Goal: Find specific page/section: Find specific page/section

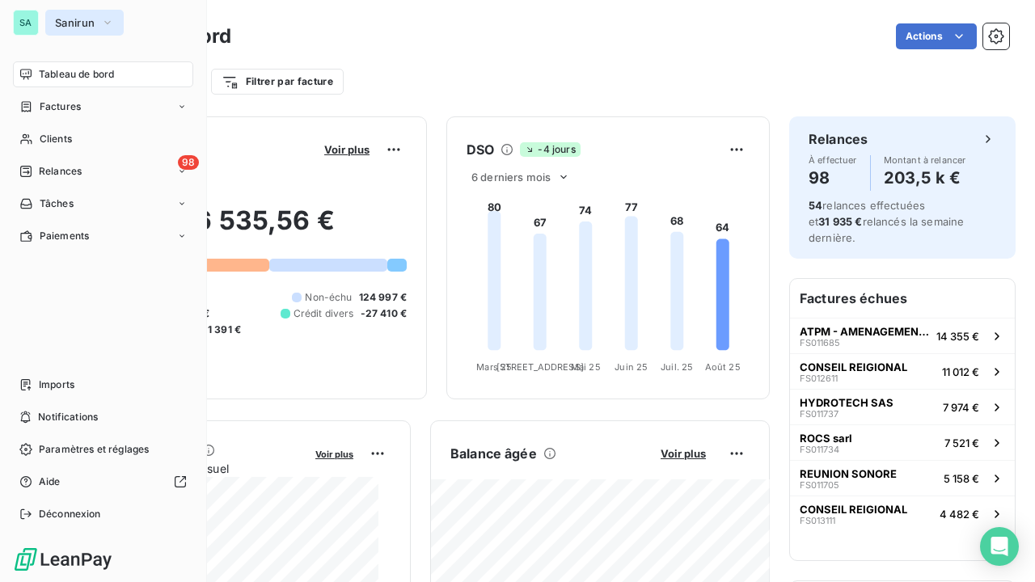
click at [92, 21] on span "Sanirun" at bounding box center [75, 22] width 40 height 13
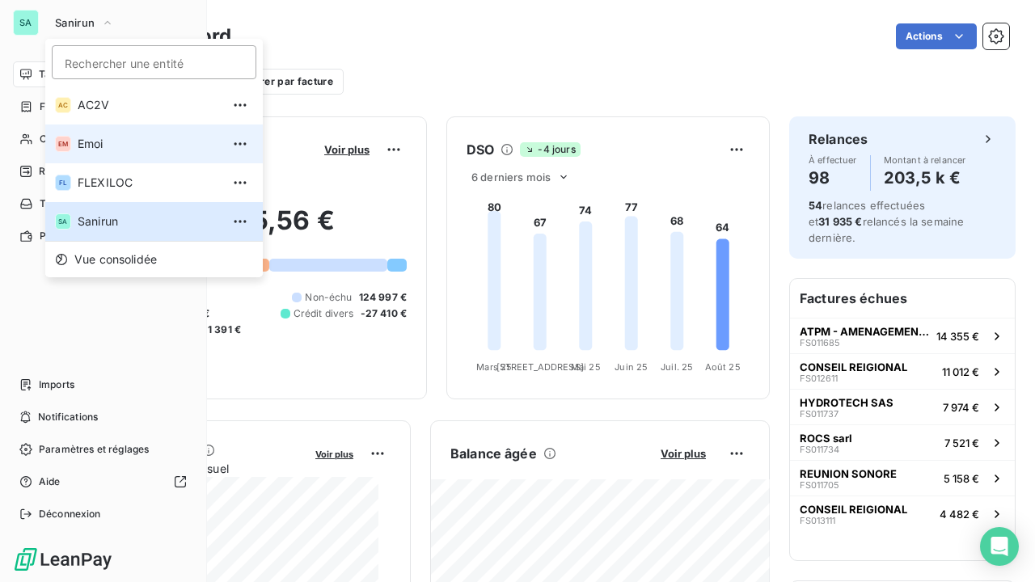
click at [99, 154] on li "EM Emoi" at bounding box center [154, 144] width 218 height 39
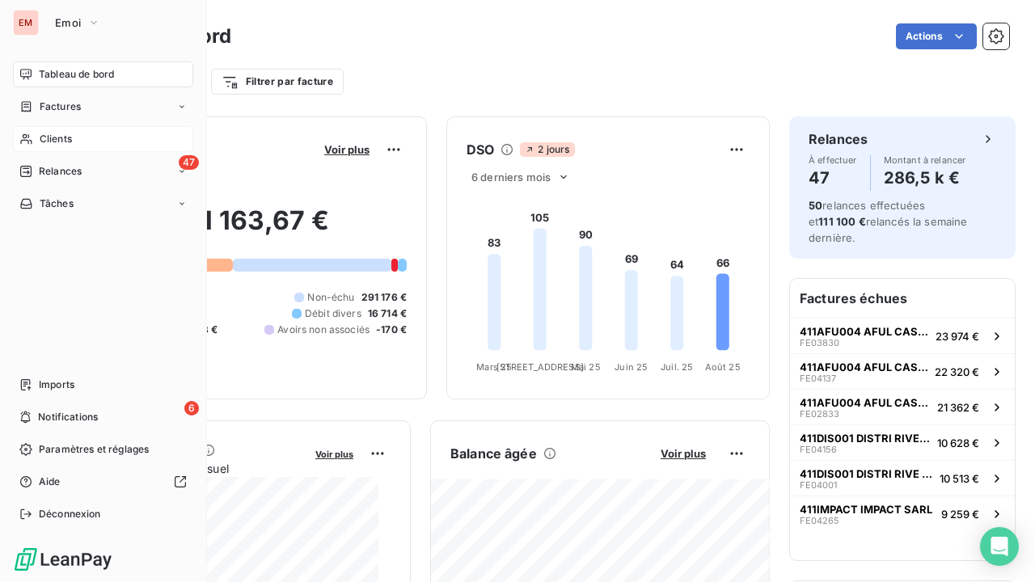
click at [58, 132] on span "Clients" at bounding box center [56, 139] width 32 height 15
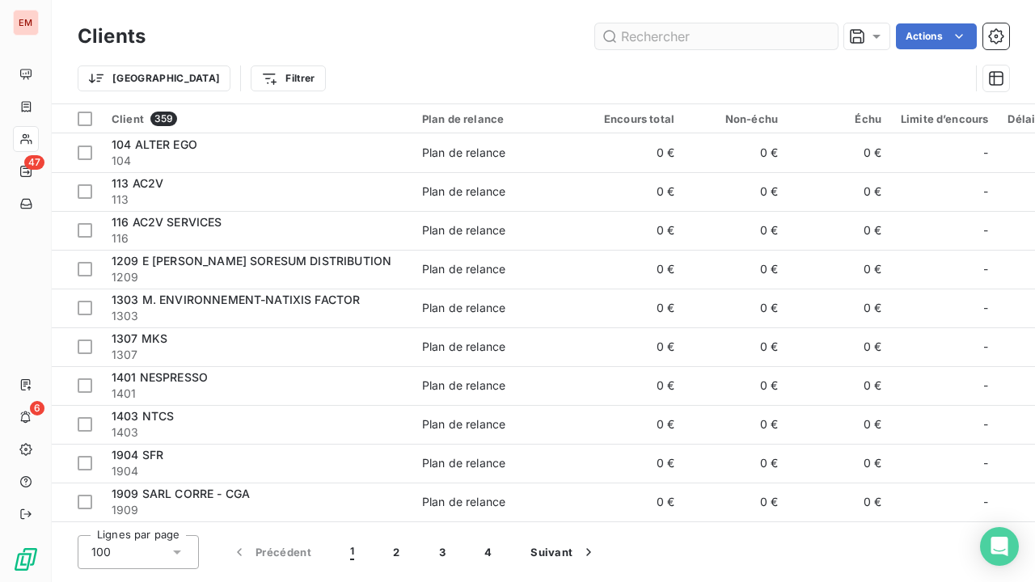
click at [736, 40] on input "text" at bounding box center [716, 36] width 243 height 26
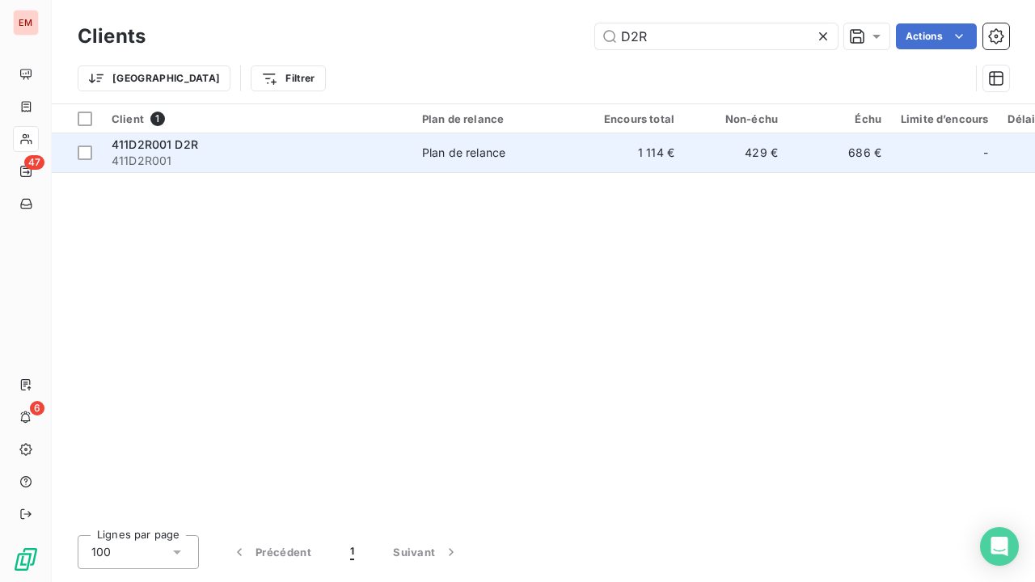
type input "D2R"
click at [469, 153] on div "Plan de relance" at bounding box center [463, 153] width 83 height 16
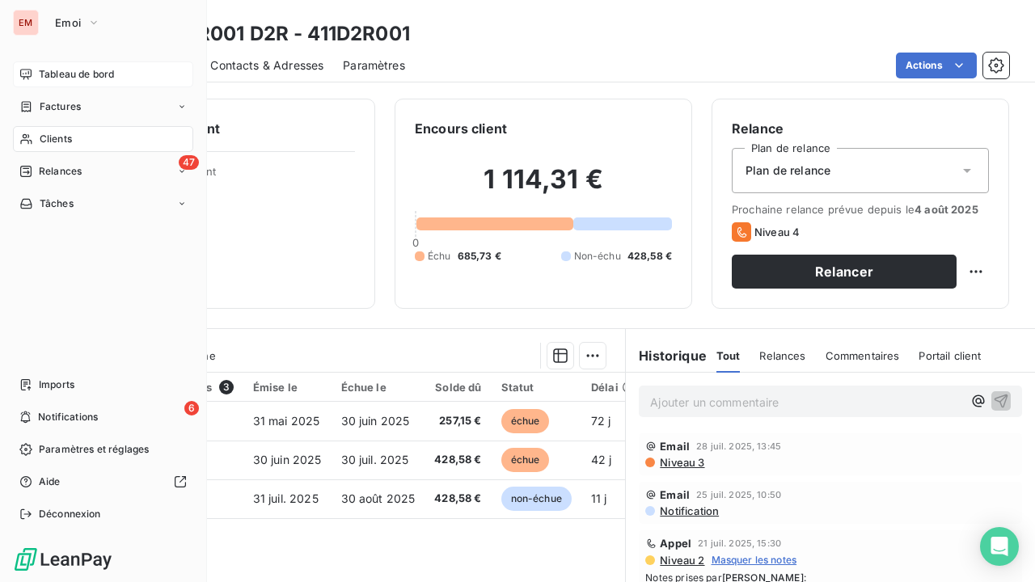
click at [66, 78] on span "Tableau de bord" at bounding box center [76, 74] width 75 height 15
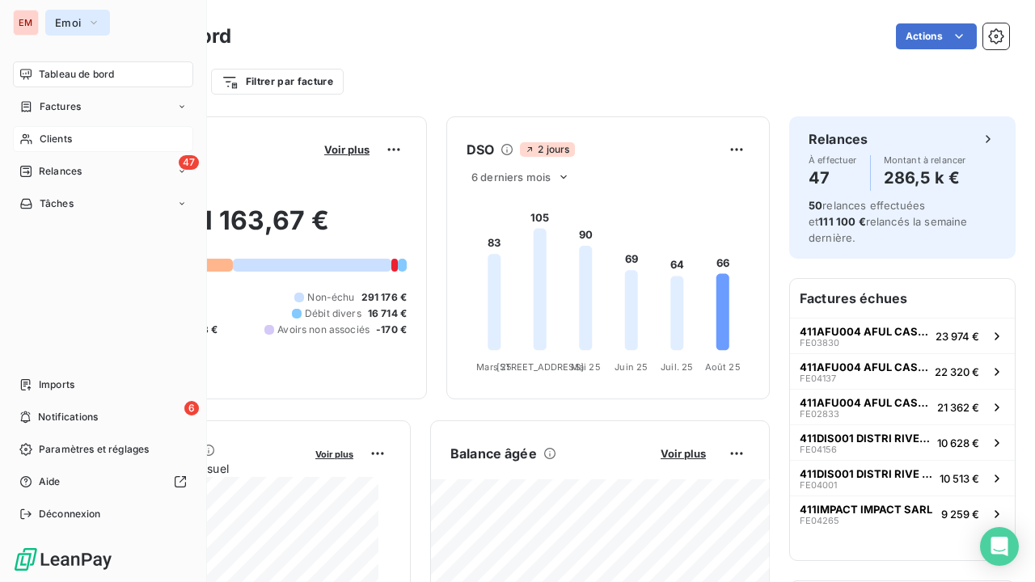
click at [91, 24] on icon "button" at bounding box center [93, 23] width 13 height 16
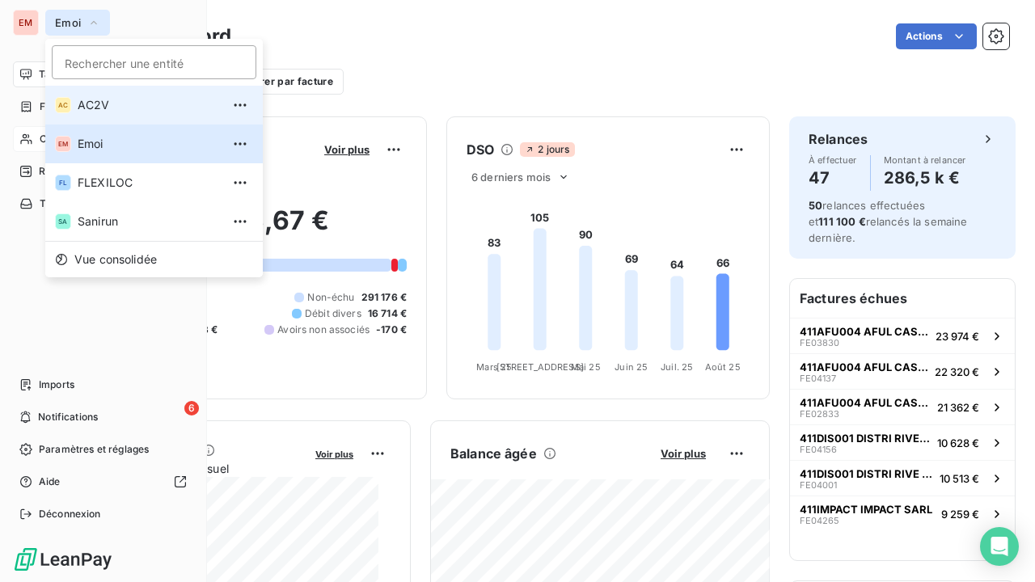
click at [94, 98] on span "AC2V" at bounding box center [149, 105] width 143 height 16
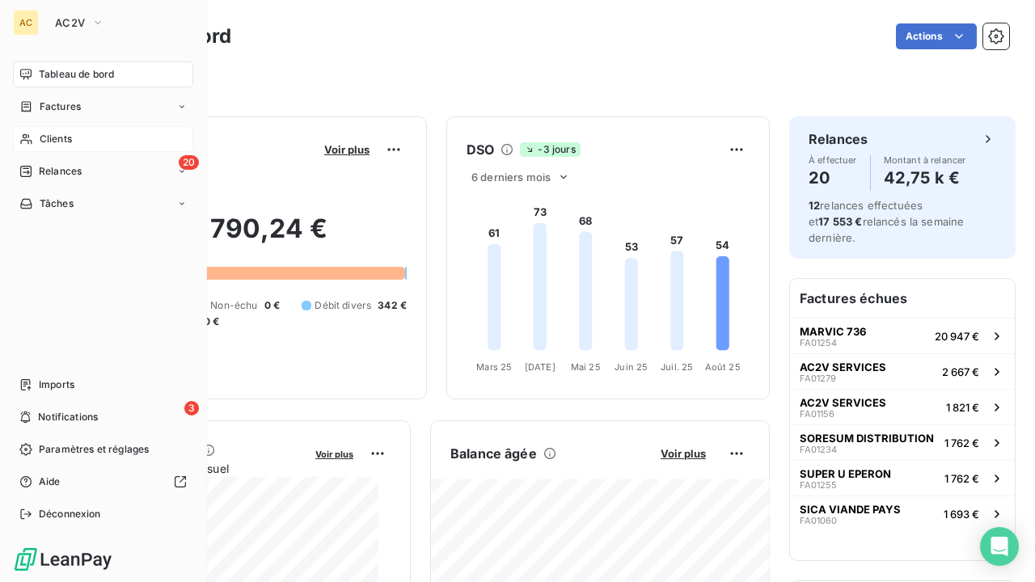
click at [62, 133] on span "Clients" at bounding box center [56, 139] width 32 height 15
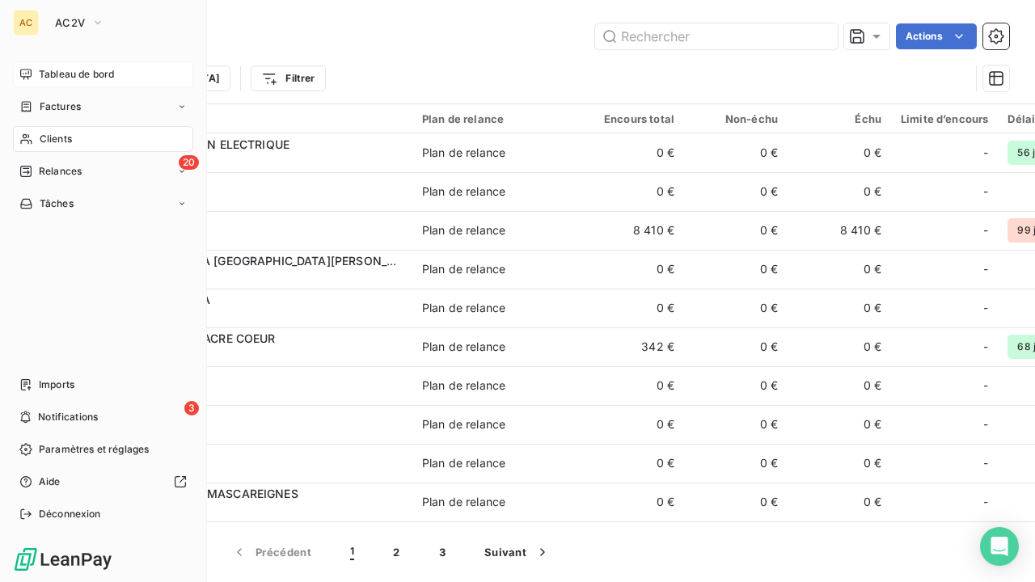
click at [60, 73] on span "Tableau de bord" at bounding box center [76, 74] width 75 height 15
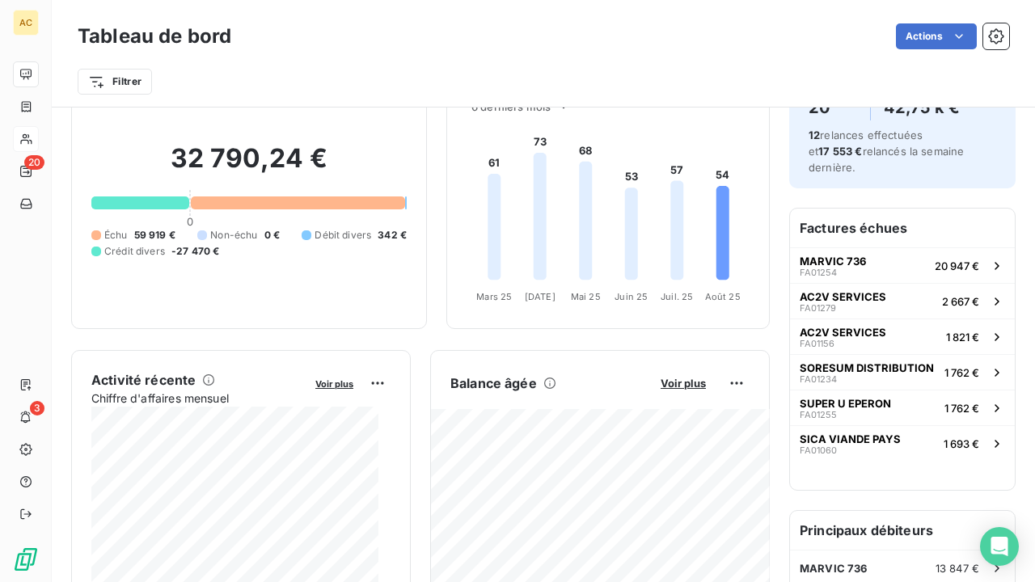
scroll to position [324, 0]
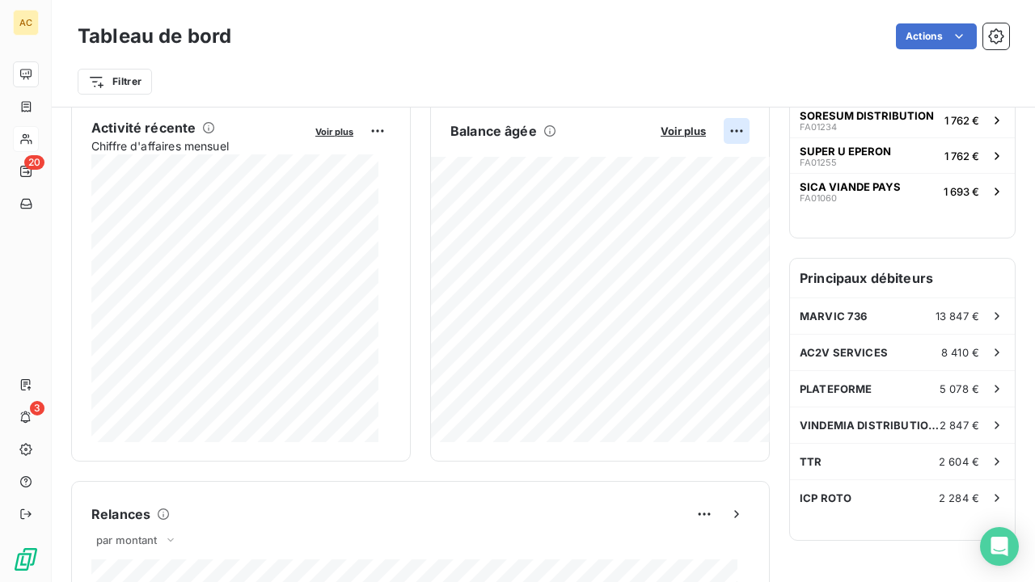
click at [726, 129] on html "AC 20 3 Tableau de bord Actions Filtrer Encours client Voir plus 32 790,24 € 0 …" at bounding box center [517, 291] width 1035 height 582
click at [671, 159] on div "Exporter" at bounding box center [686, 164] width 91 height 26
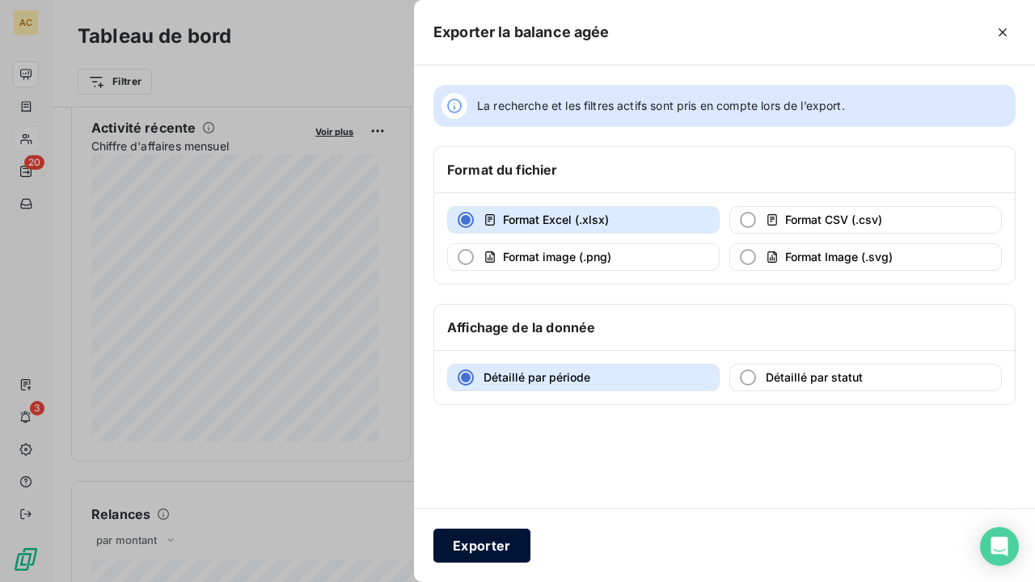
click at [497, 550] on button "Exporter" at bounding box center [482, 546] width 97 height 34
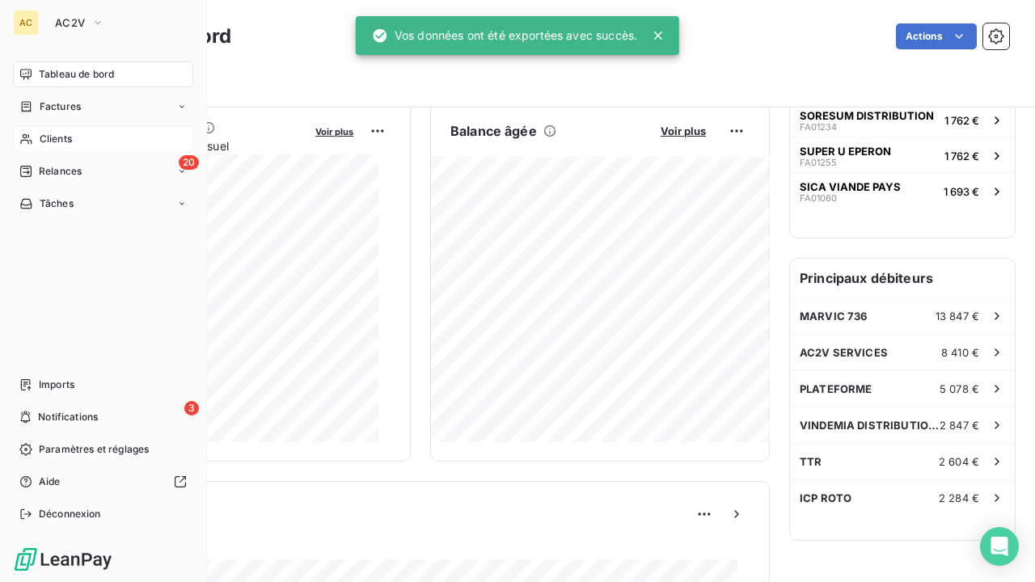
click at [40, 28] on div "AC AC2V" at bounding box center [103, 23] width 180 height 26
click at [85, 28] on button "AC2V" at bounding box center [79, 23] width 69 height 26
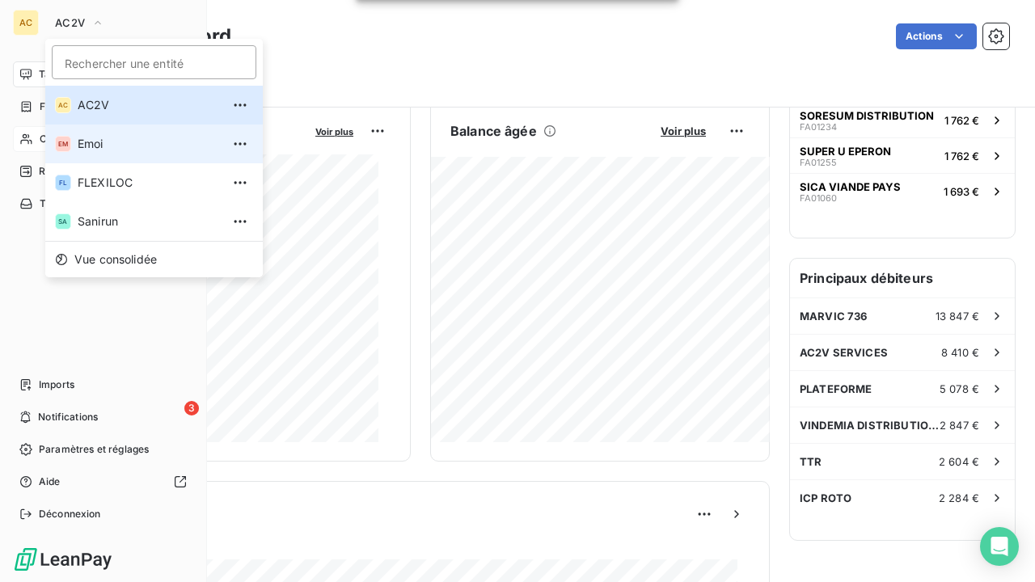
click at [96, 131] on li "EM Emoi" at bounding box center [154, 144] width 218 height 39
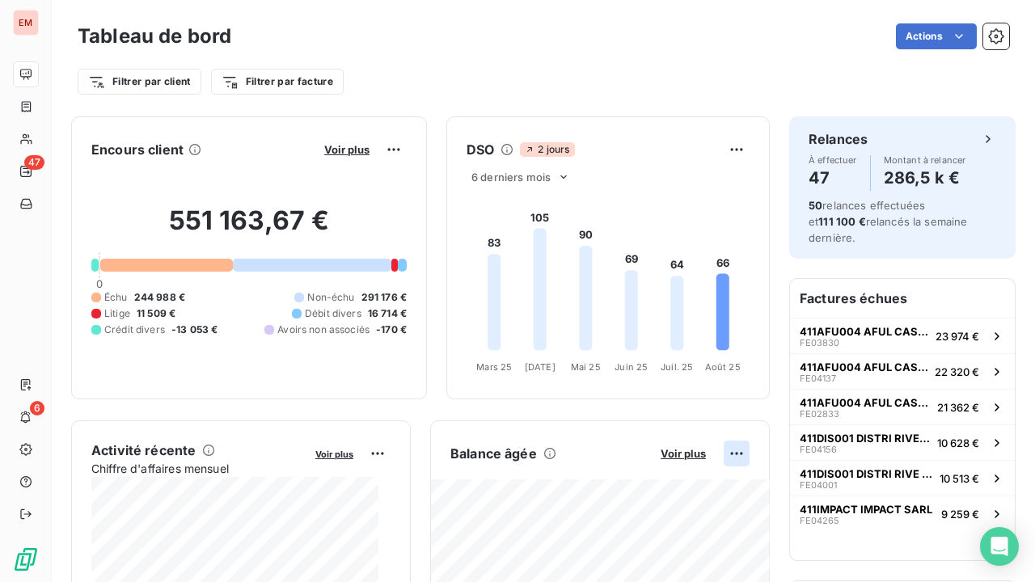
click at [726, 455] on html "EM 47 6 Tableau de bord Actions Filtrer par client Filtrer par facture Encours …" at bounding box center [517, 291] width 1035 height 582
click at [665, 491] on div "Exporter" at bounding box center [686, 488] width 91 height 26
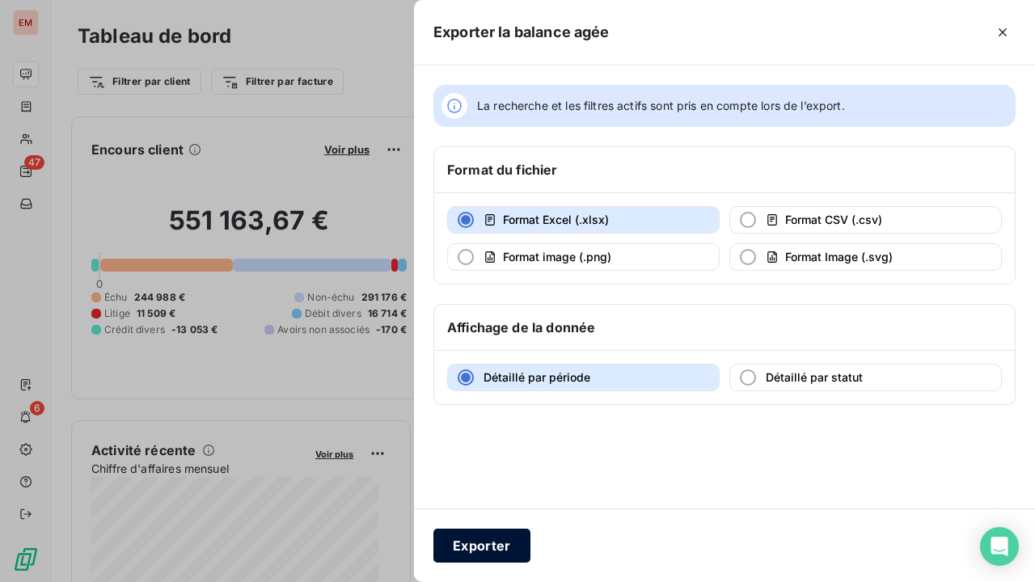
click at [506, 546] on button "Exporter" at bounding box center [482, 546] width 97 height 34
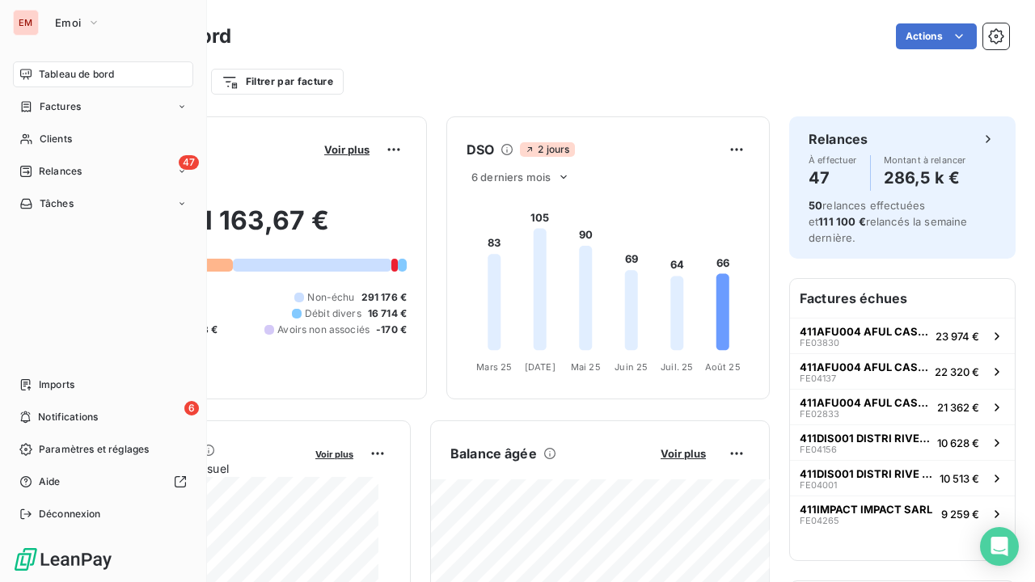
click at [37, 21] on div "EM" at bounding box center [26, 23] width 26 height 26
click at [65, 22] on span "Emoi" at bounding box center [68, 22] width 26 height 13
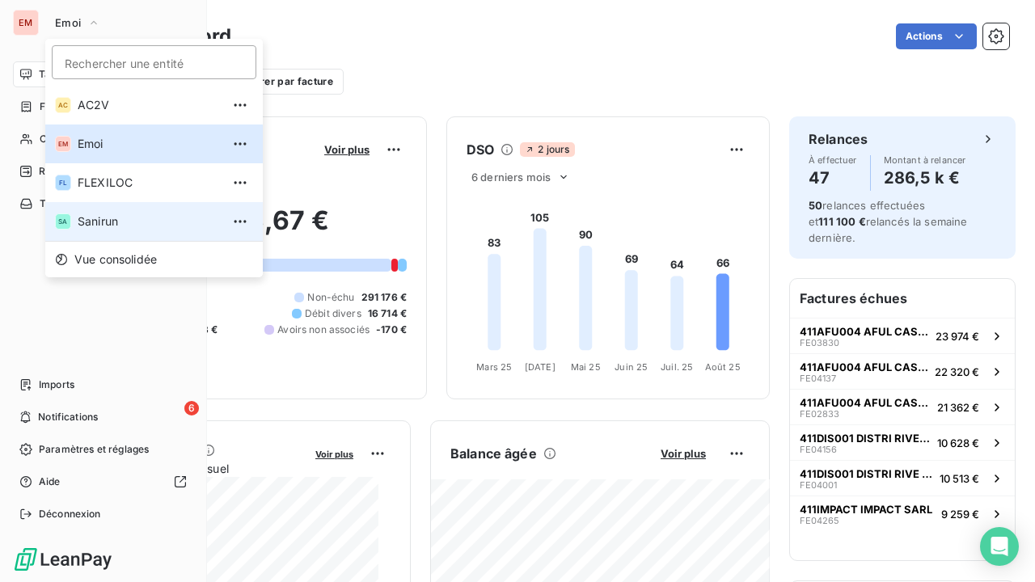
click at [102, 222] on span "Sanirun" at bounding box center [149, 222] width 143 height 16
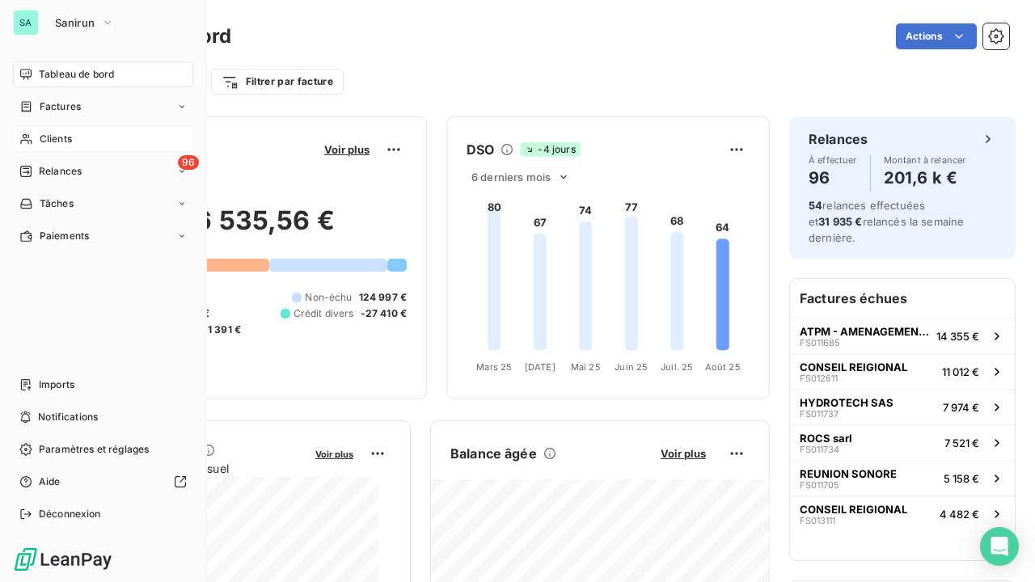
click at [44, 132] on span "Clients" at bounding box center [56, 139] width 32 height 15
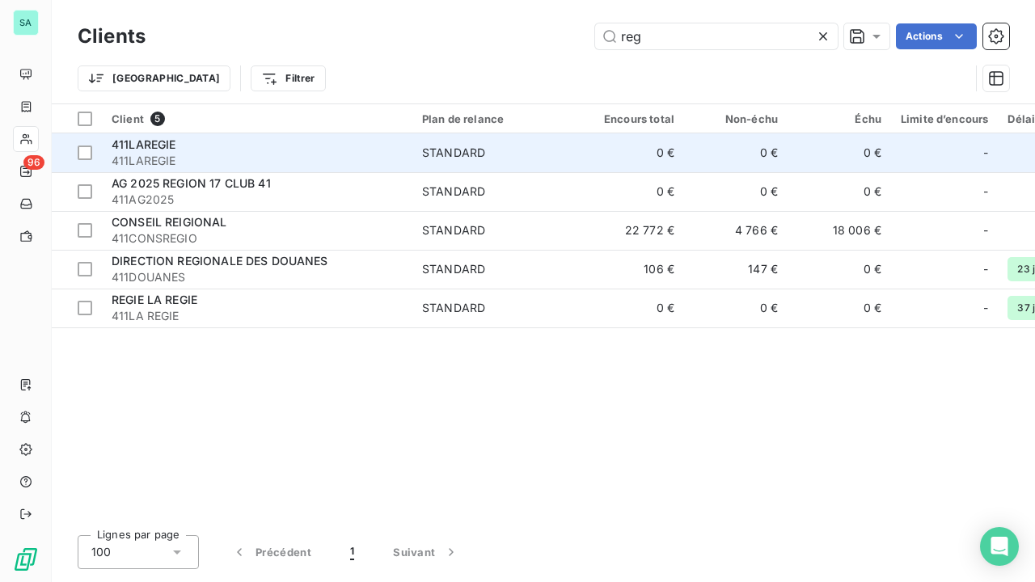
type input "reg"
click at [263, 156] on span "411LAREGIE" at bounding box center [257, 161] width 291 height 16
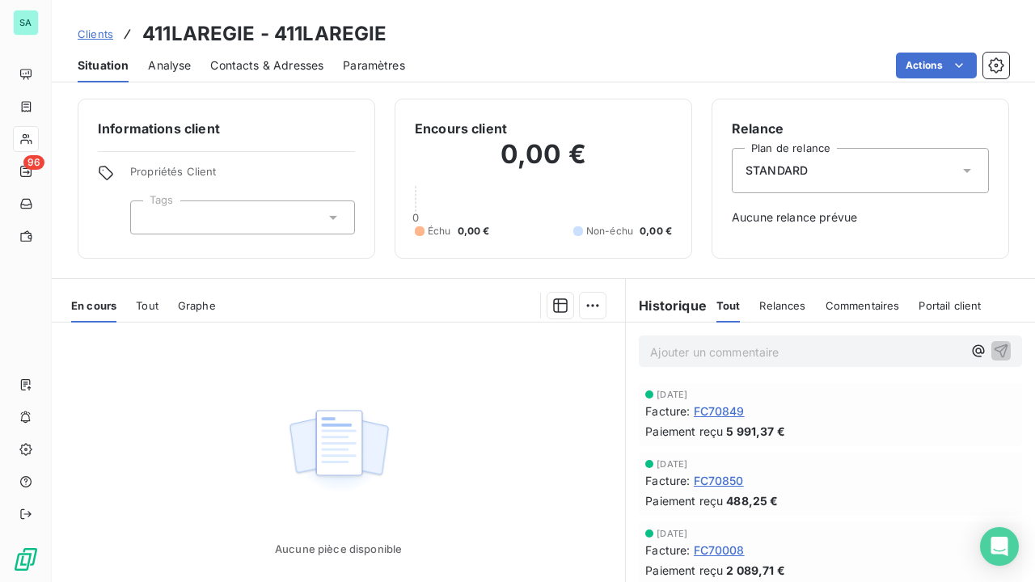
click at [95, 31] on span "Clients" at bounding box center [96, 34] width 36 height 13
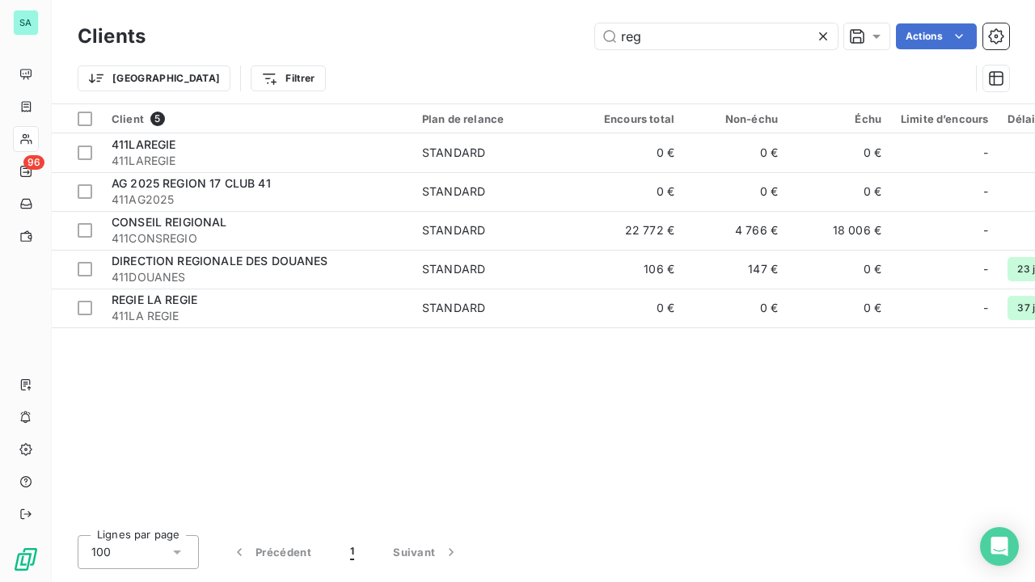
click at [825, 36] on icon at bounding box center [823, 36] width 16 height 16
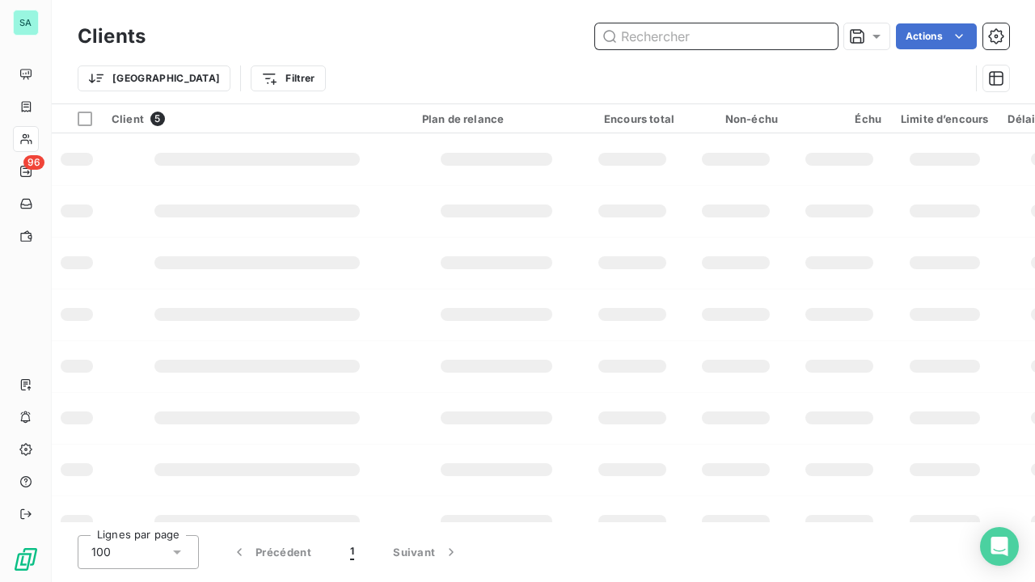
click at [740, 42] on input "text" at bounding box center [716, 36] width 243 height 26
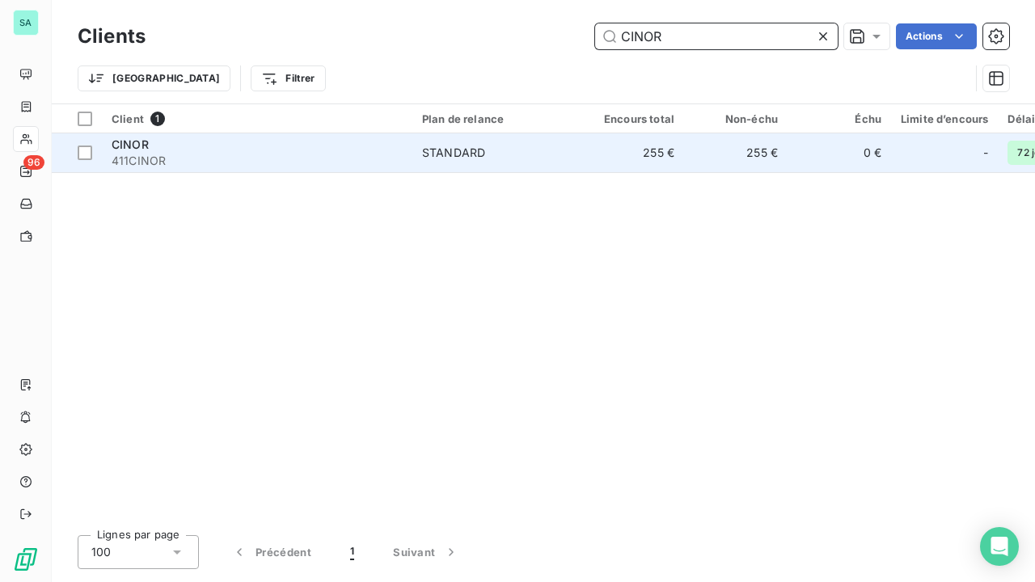
type input "CINOR"
click at [437, 159] on div "STANDARD" at bounding box center [453, 153] width 63 height 16
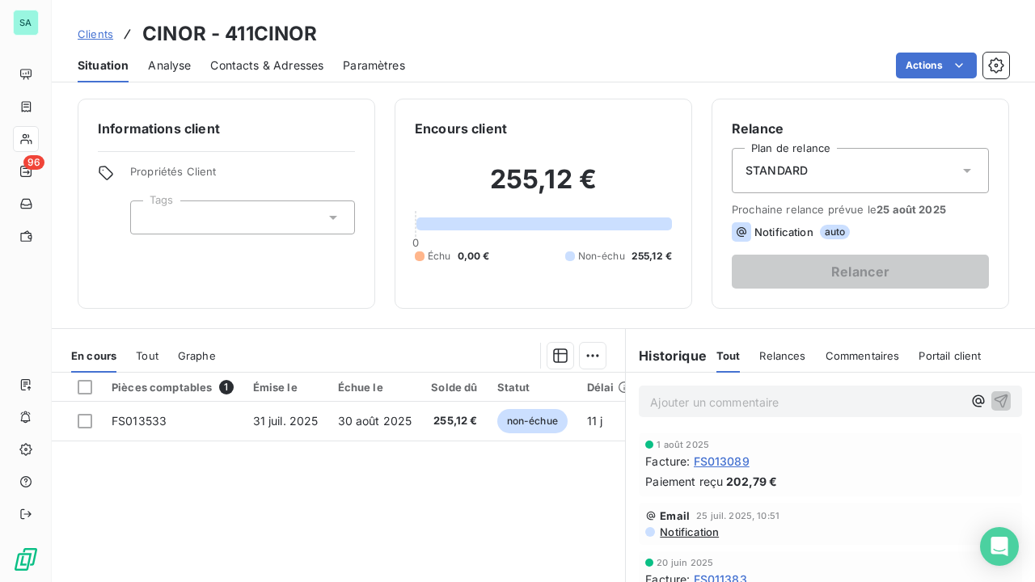
click at [105, 37] on span "Clients" at bounding box center [96, 34] width 36 height 13
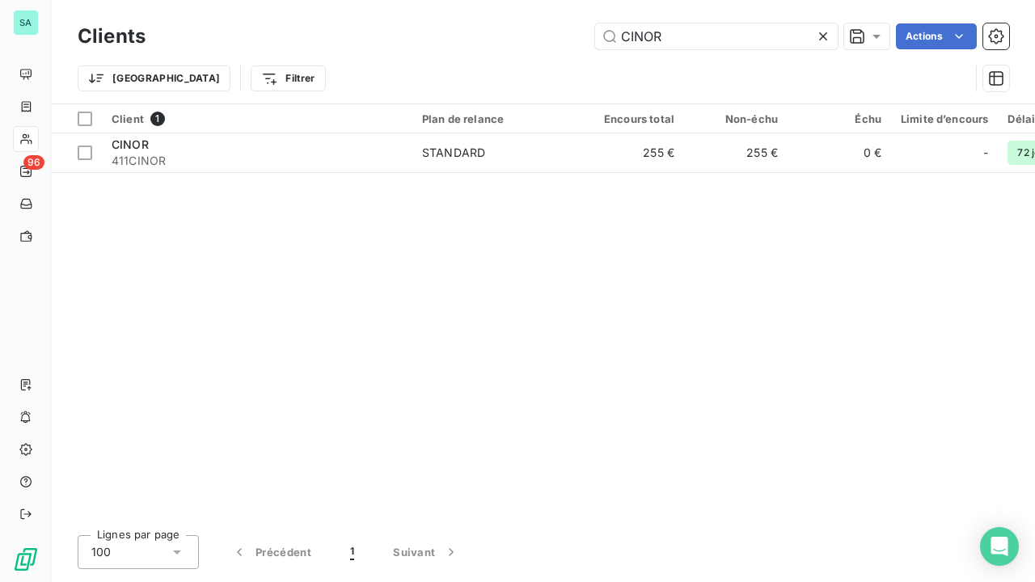
click at [827, 32] on icon at bounding box center [823, 36] width 16 height 16
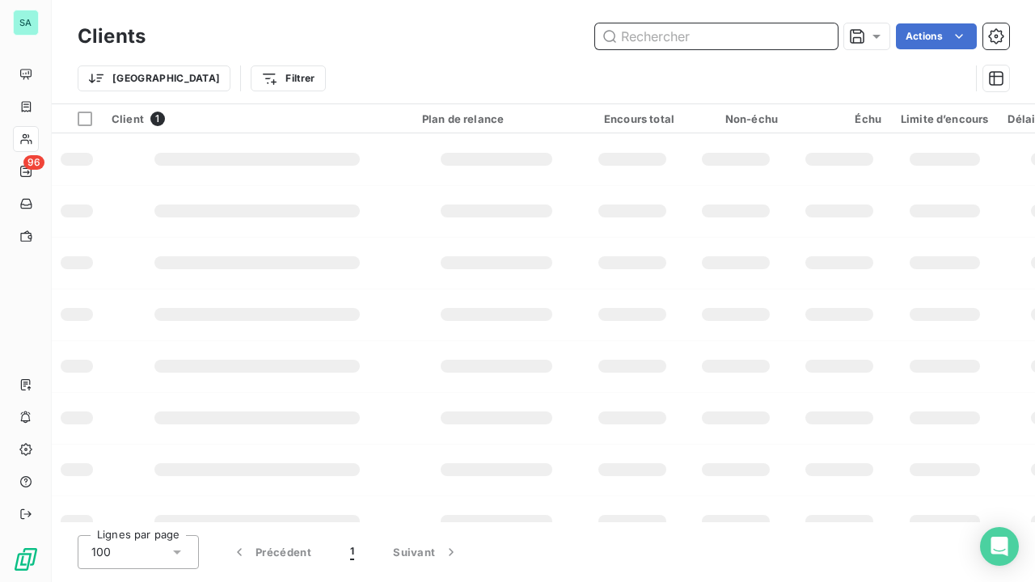
click at [767, 42] on input "text" at bounding box center [716, 36] width 243 height 26
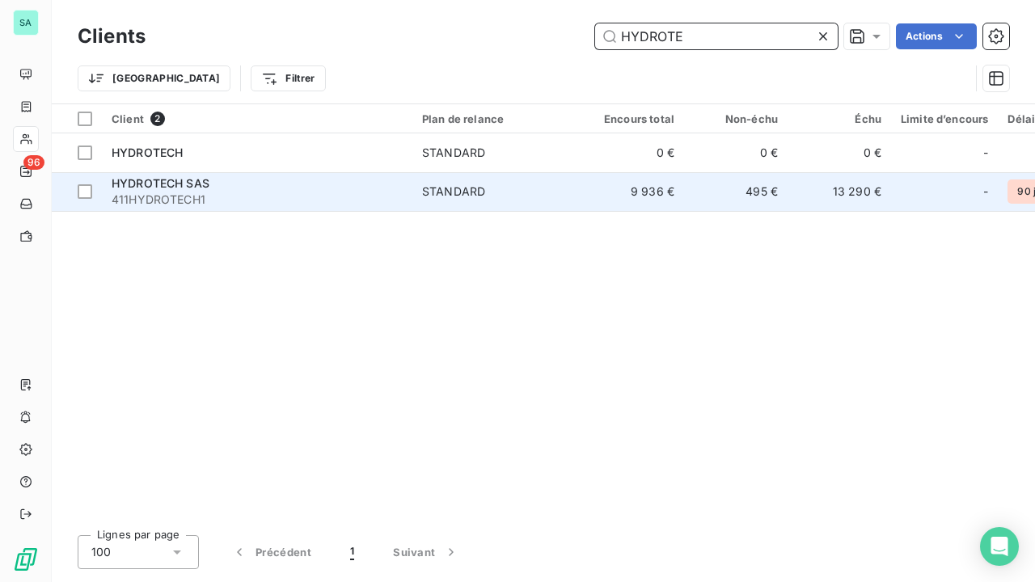
type input "HYDROTE"
click at [254, 193] on span "411HYDROTECH1" at bounding box center [257, 200] width 291 height 16
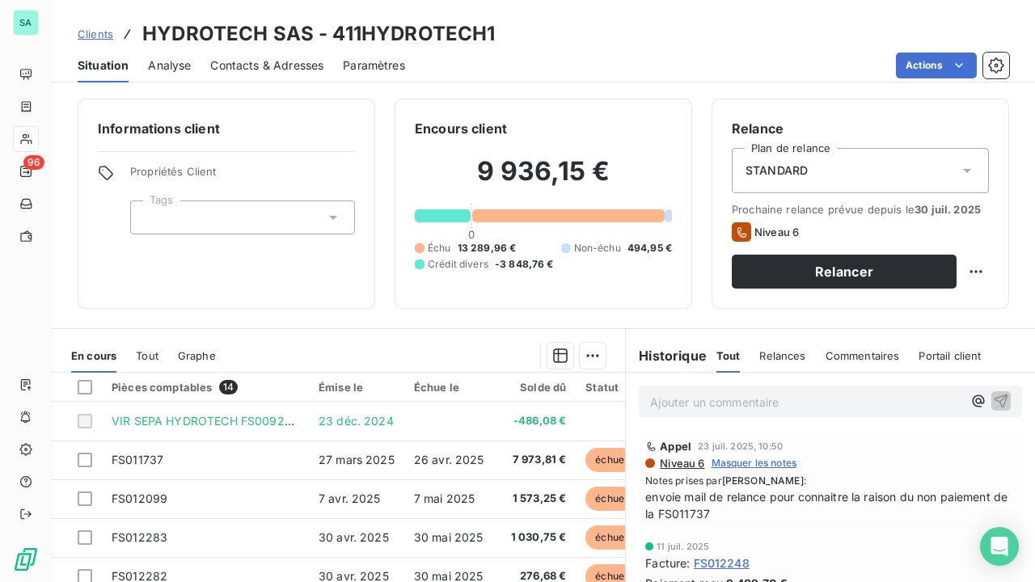
click at [95, 37] on span "Clients" at bounding box center [96, 34] width 36 height 13
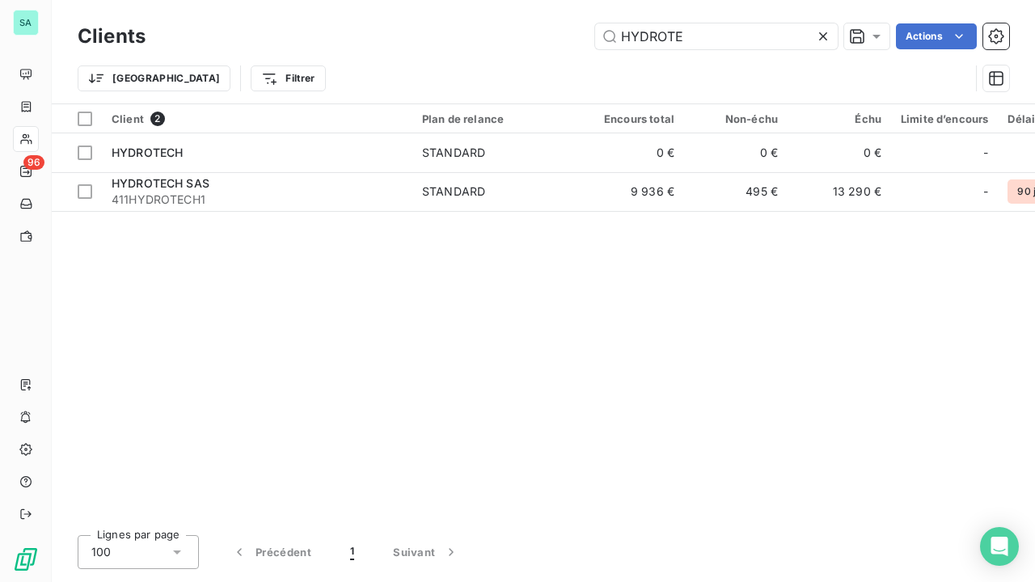
click at [820, 36] on icon at bounding box center [823, 36] width 16 height 16
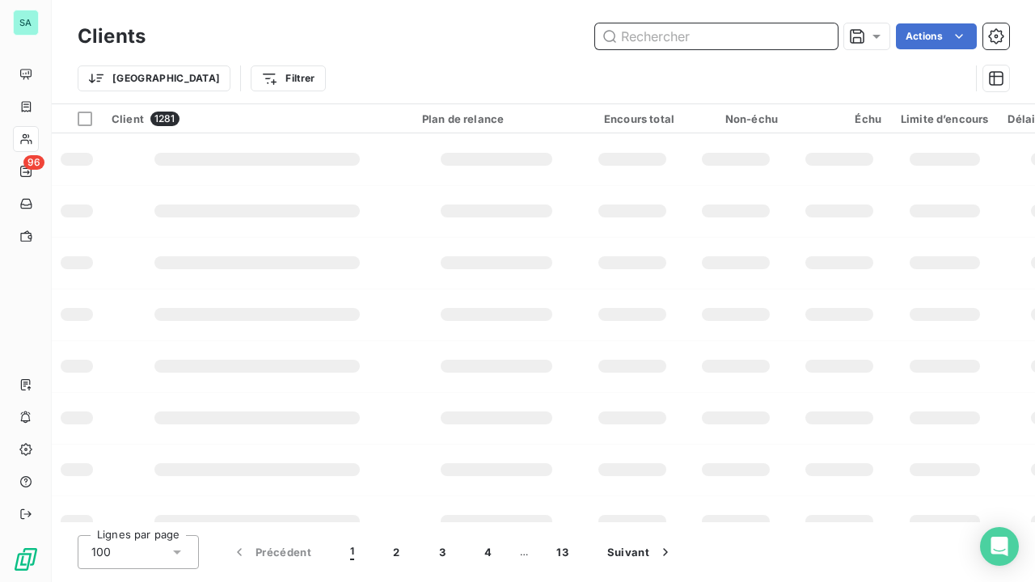
click at [734, 41] on input "text" at bounding box center [716, 36] width 243 height 26
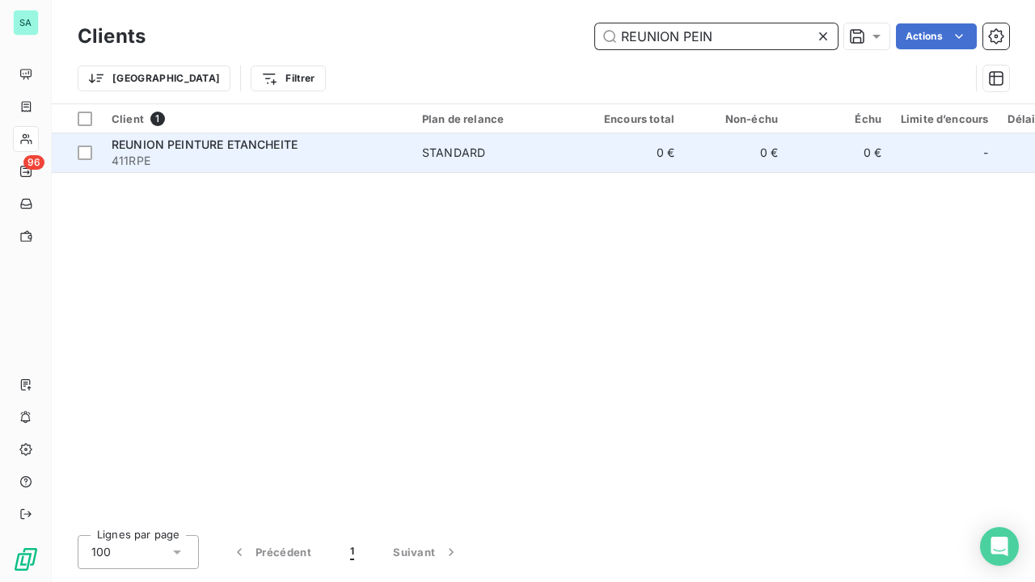
type input "REUNION PEIN"
click at [196, 147] on span "REUNION PEINTURE ETANCHEITE" at bounding box center [205, 145] width 186 height 14
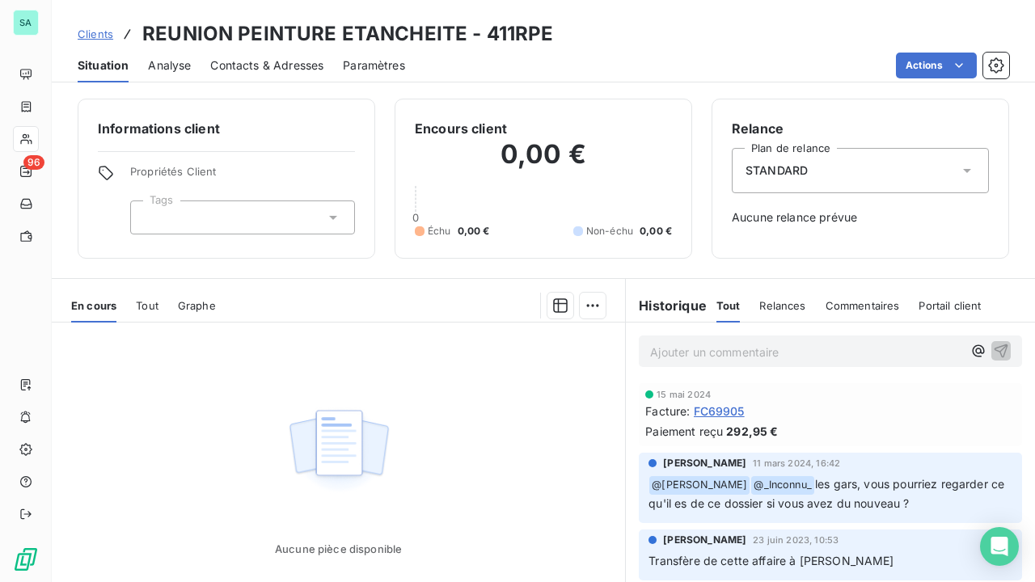
click at [97, 31] on span "Clients" at bounding box center [96, 34] width 36 height 13
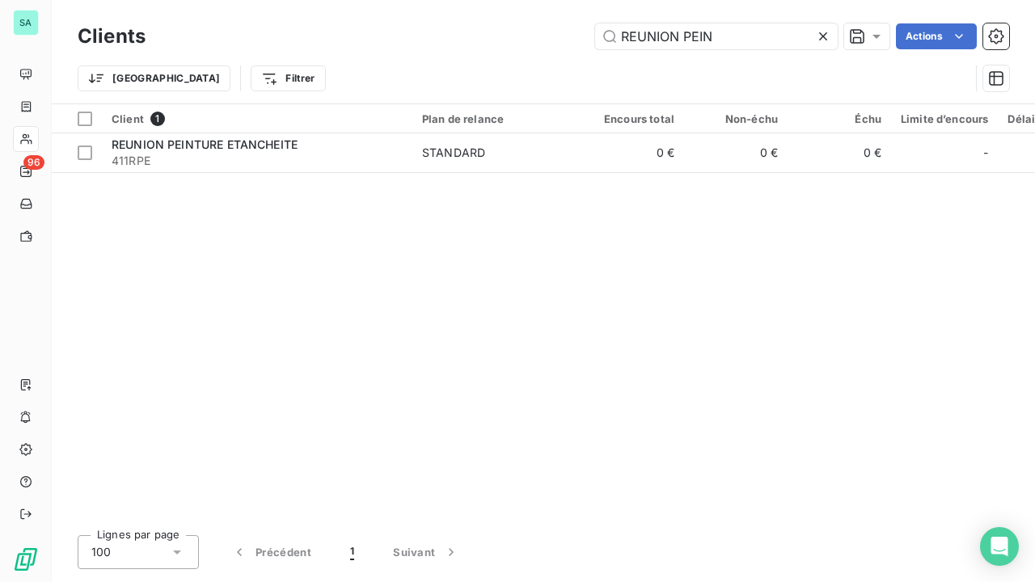
click at [823, 40] on icon at bounding box center [823, 36] width 16 height 16
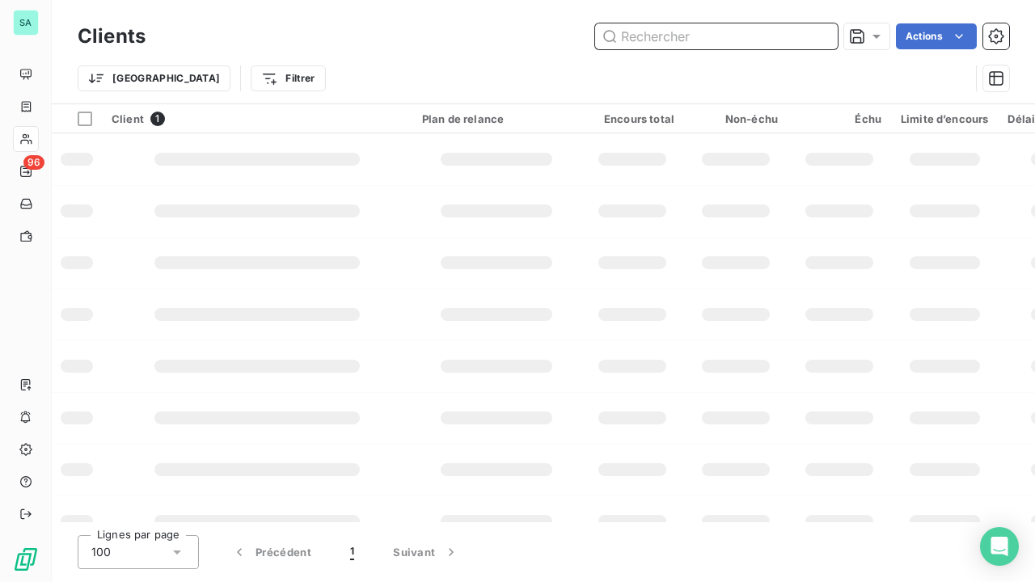
click at [760, 40] on input "text" at bounding box center [716, 36] width 243 height 26
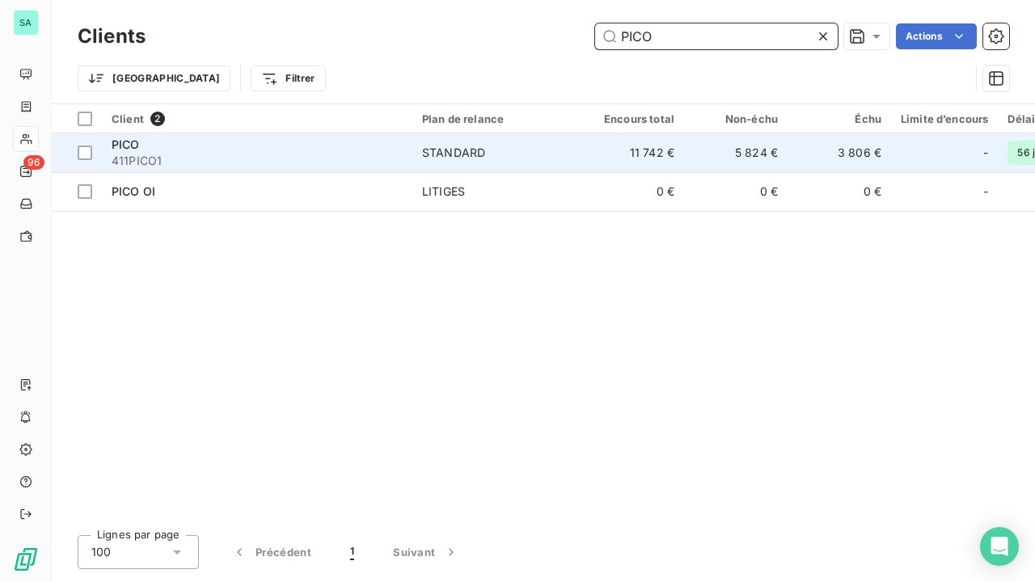
type input "PICO"
click at [275, 157] on span "411PICO1" at bounding box center [257, 161] width 291 height 16
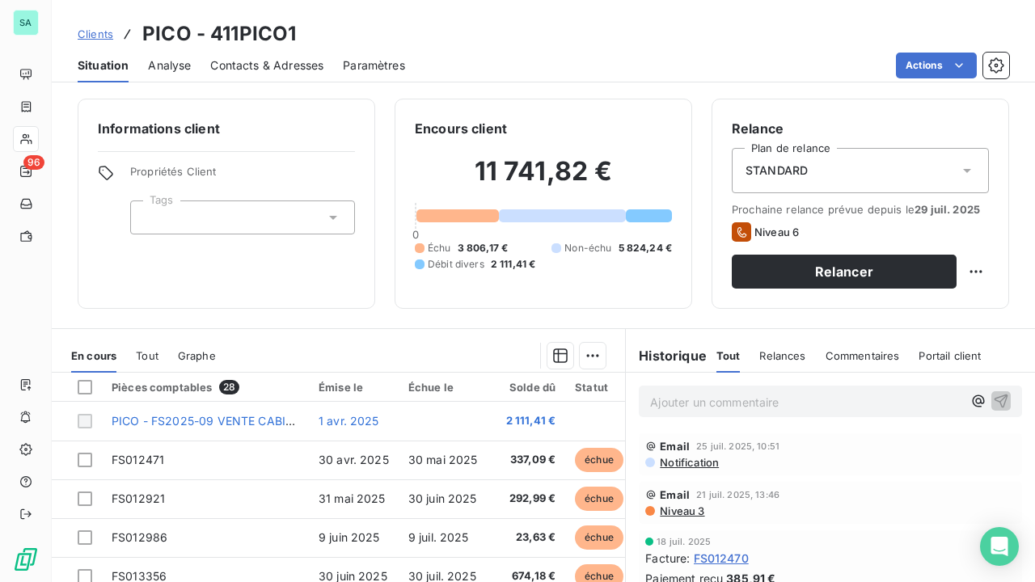
click at [97, 31] on span "Clients" at bounding box center [96, 34] width 36 height 13
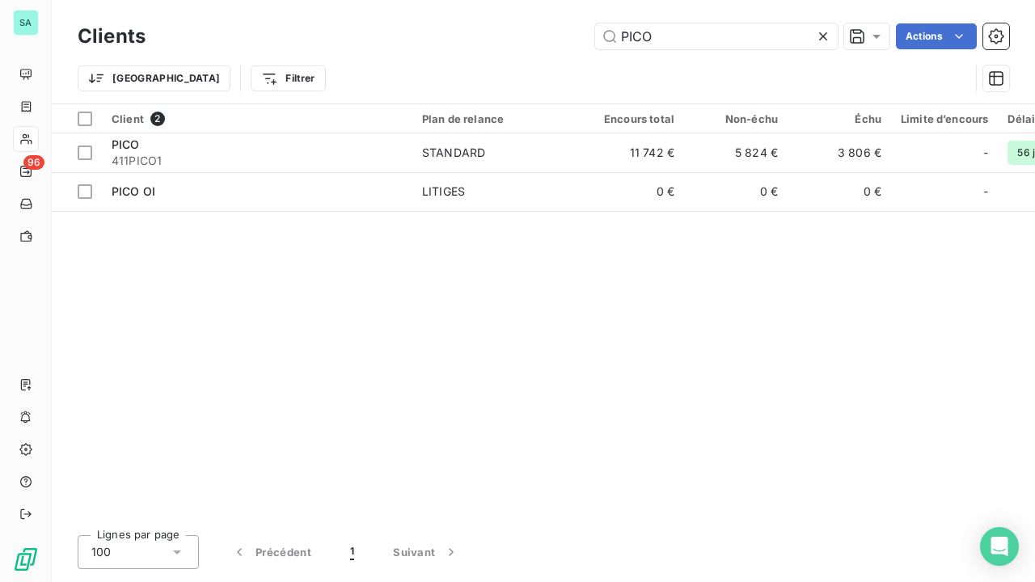
click at [819, 34] on icon at bounding box center [823, 36] width 16 height 16
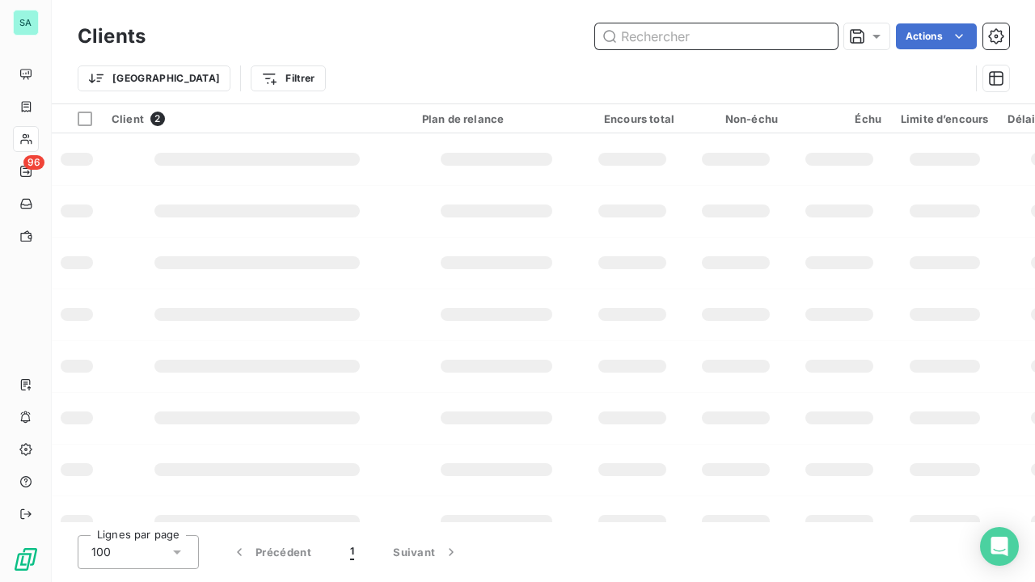
click at [730, 47] on input "text" at bounding box center [716, 36] width 243 height 26
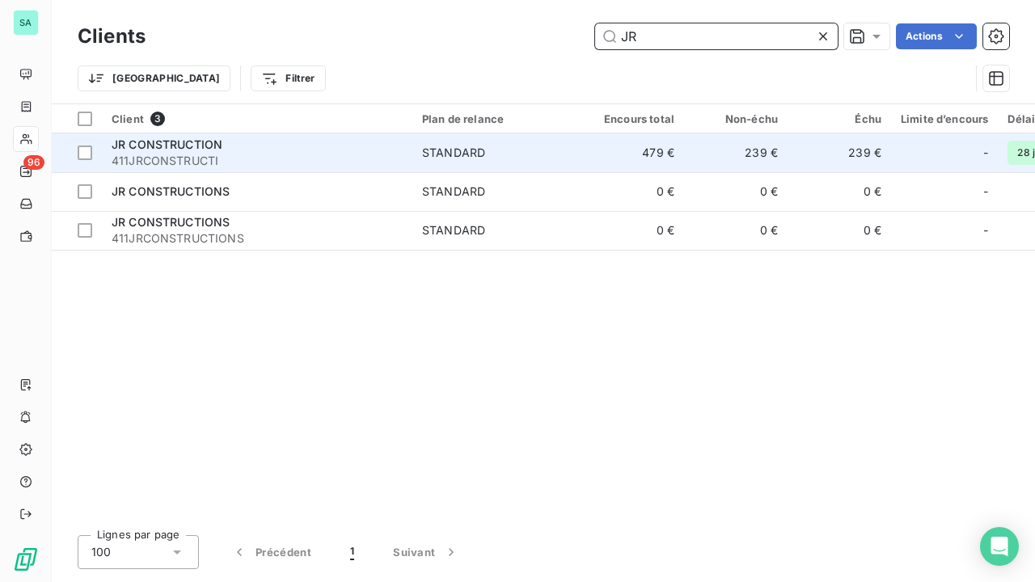
type input "JR"
click at [362, 153] on span "411JRCONSTRUCTI" at bounding box center [257, 161] width 291 height 16
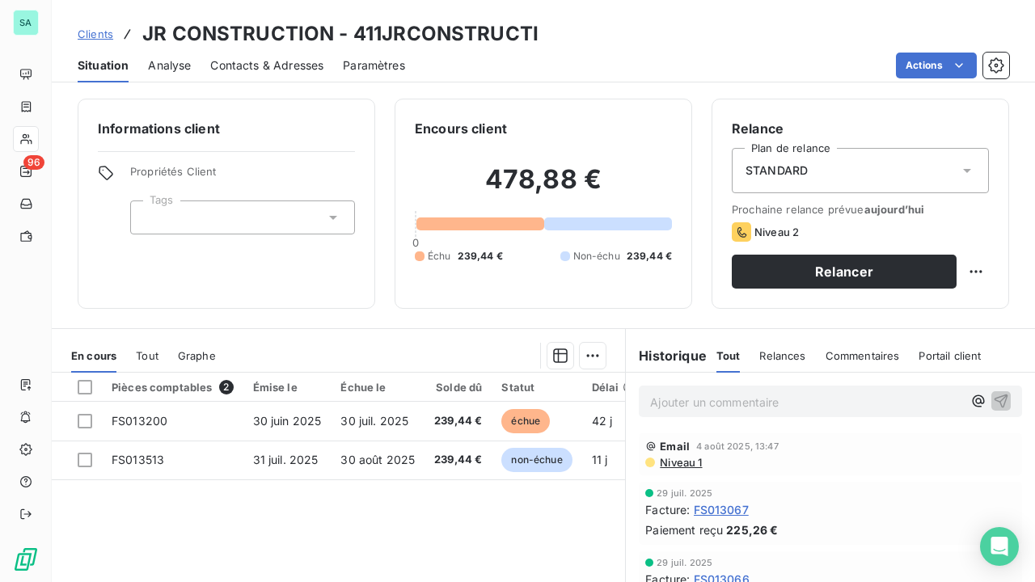
click at [99, 28] on span "Clients" at bounding box center [96, 34] width 36 height 13
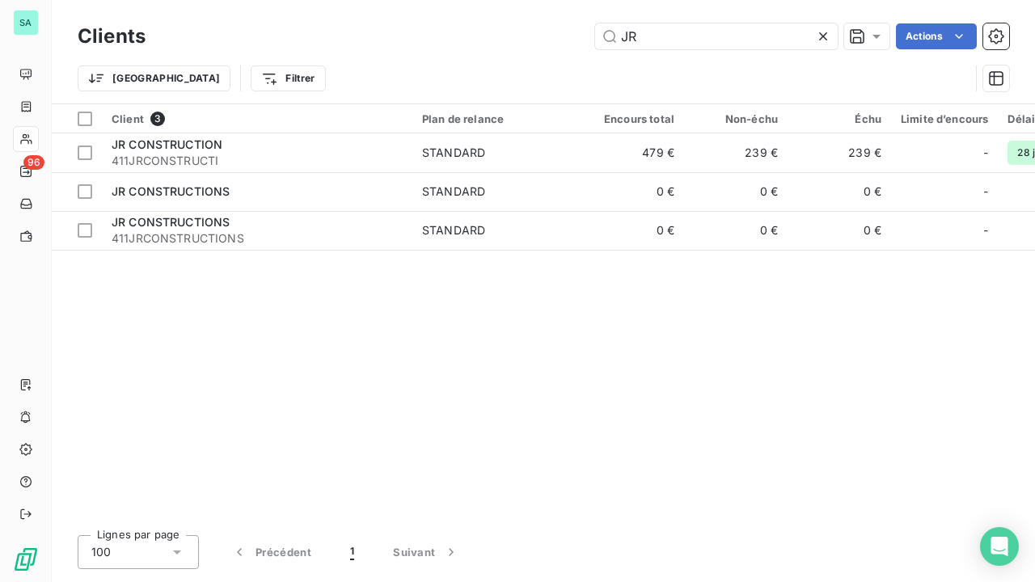
click at [827, 34] on icon at bounding box center [823, 36] width 16 height 16
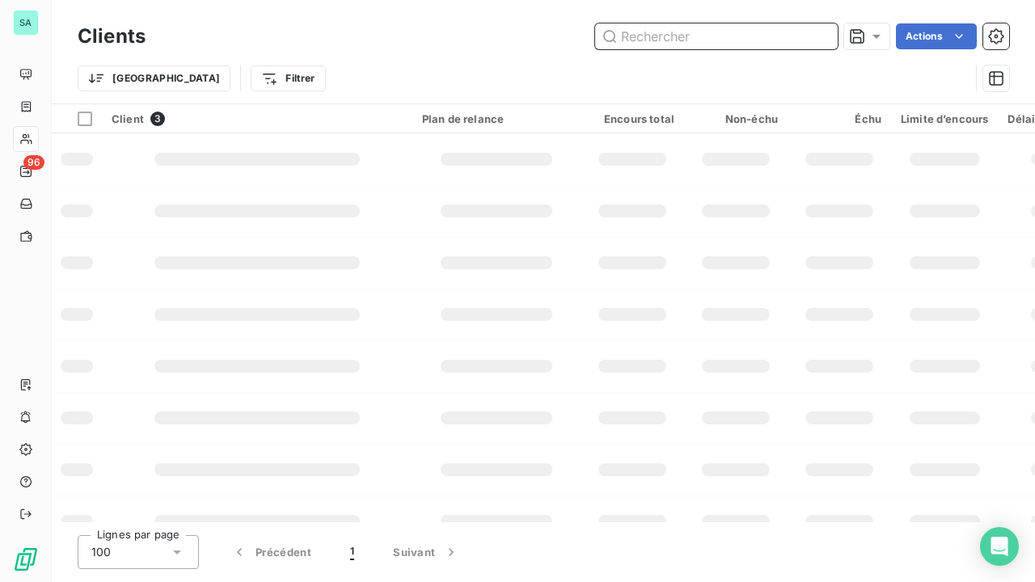
click at [722, 49] on input "text" at bounding box center [716, 36] width 243 height 26
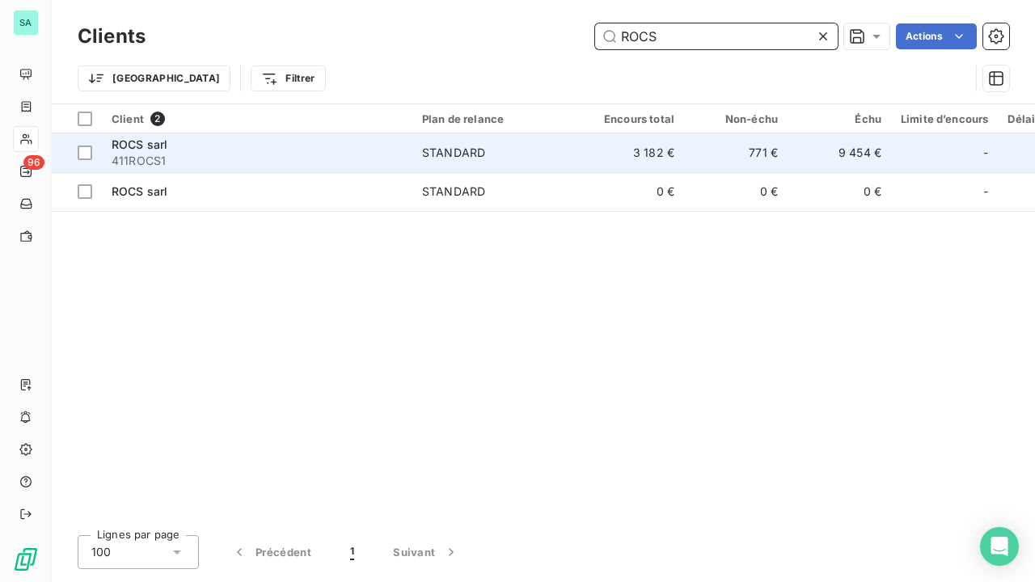
type input "ROCS"
click at [181, 148] on div "ROCS sarl" at bounding box center [257, 145] width 291 height 16
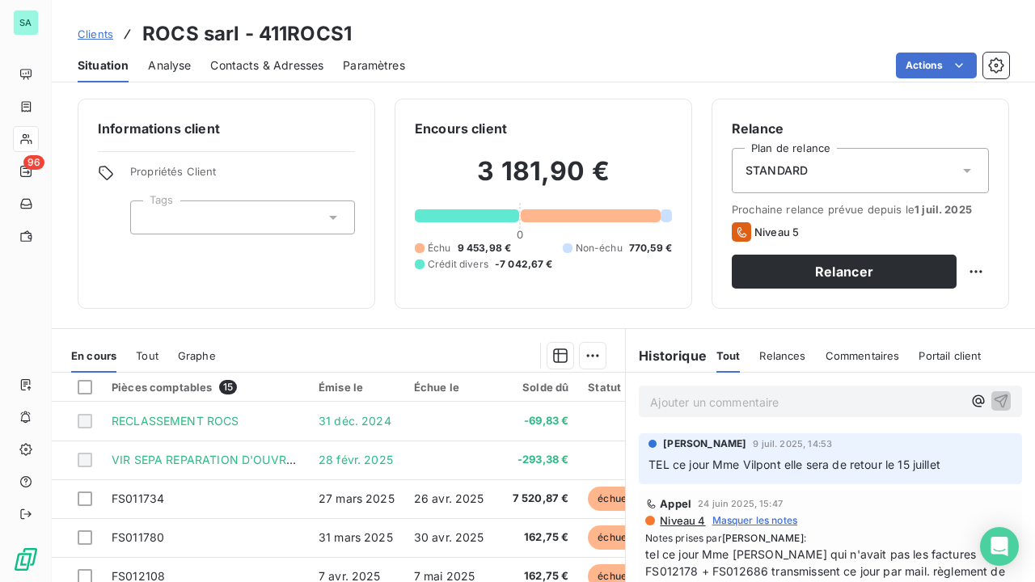
click at [96, 34] on span "Clients" at bounding box center [96, 34] width 36 height 13
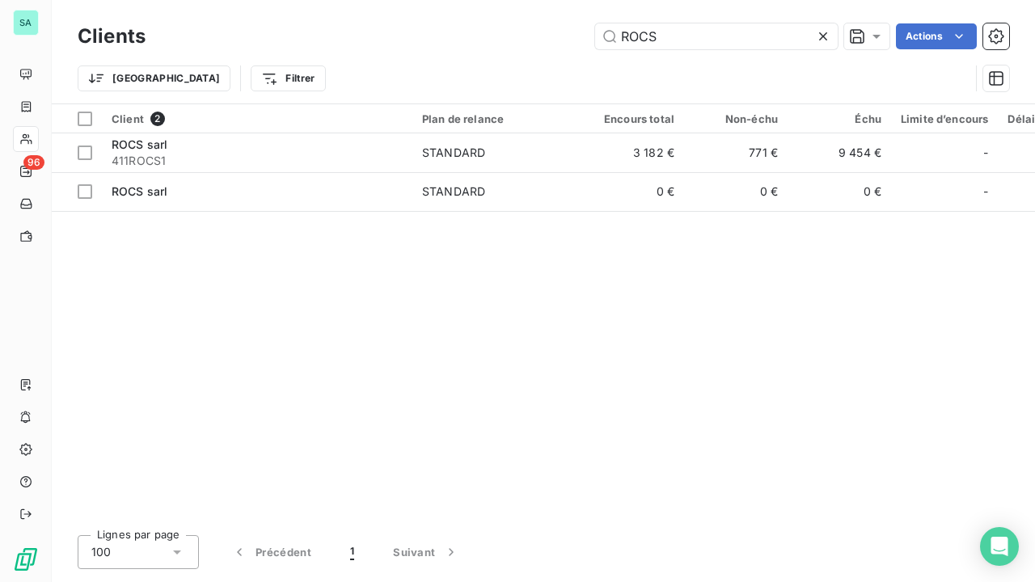
click at [823, 37] on icon at bounding box center [823, 36] width 8 height 8
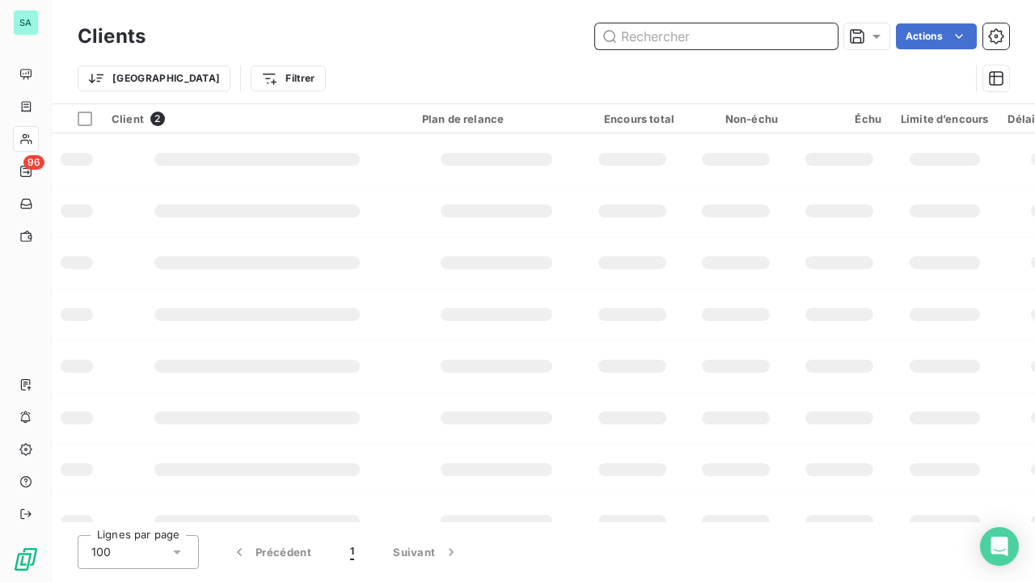
click at [791, 34] on input "text" at bounding box center [716, 36] width 243 height 26
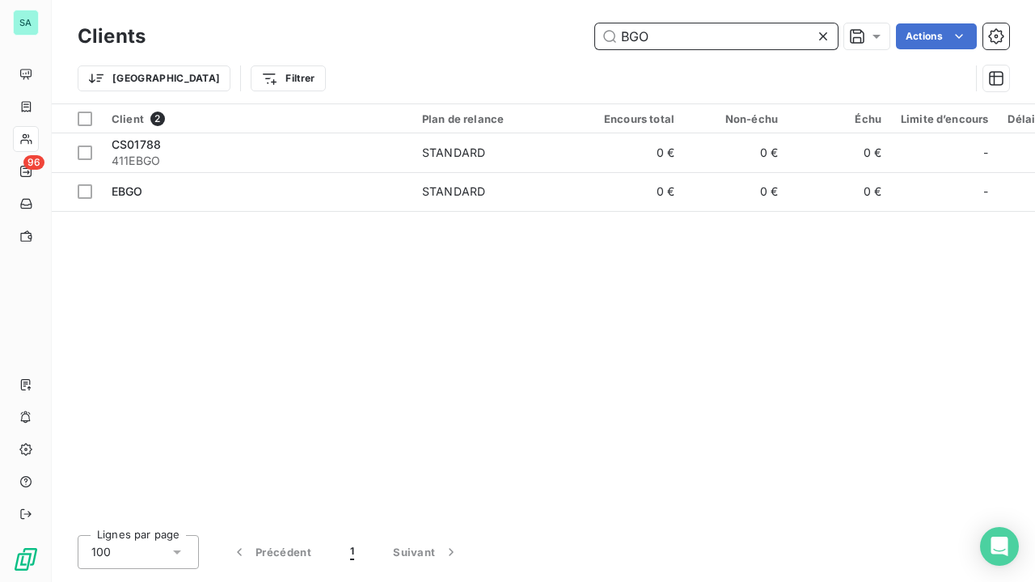
type input "BGO"
click at [825, 35] on icon at bounding box center [823, 36] width 16 height 16
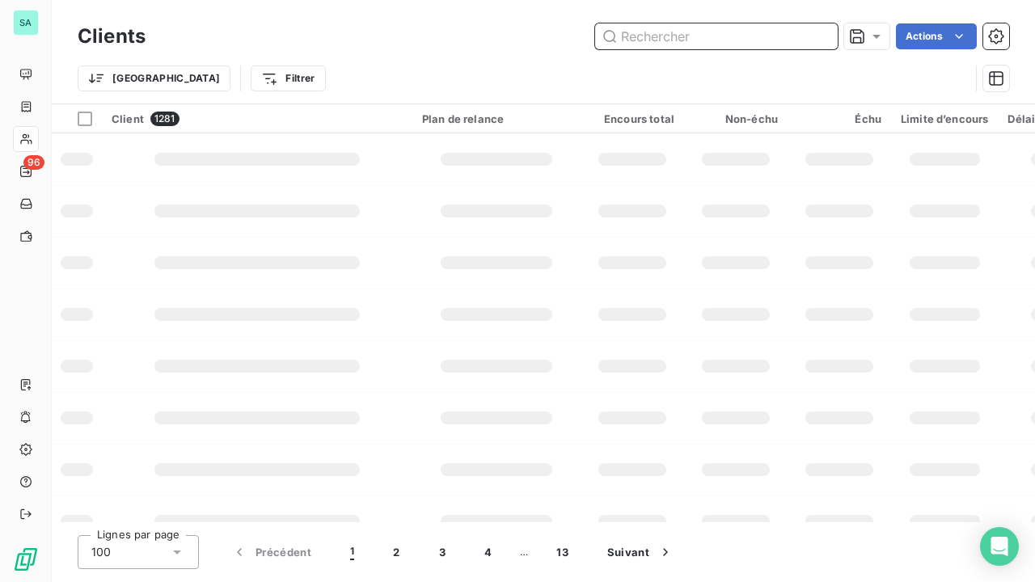
click at [743, 44] on input "text" at bounding box center [716, 36] width 243 height 26
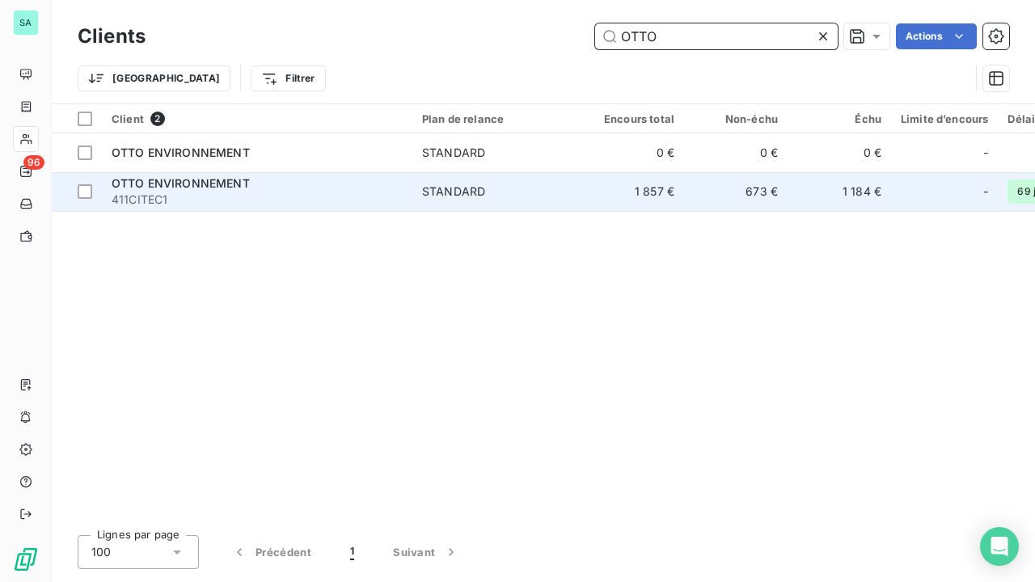
type input "OTTO"
click at [171, 198] on span "411CITEC1" at bounding box center [257, 200] width 291 height 16
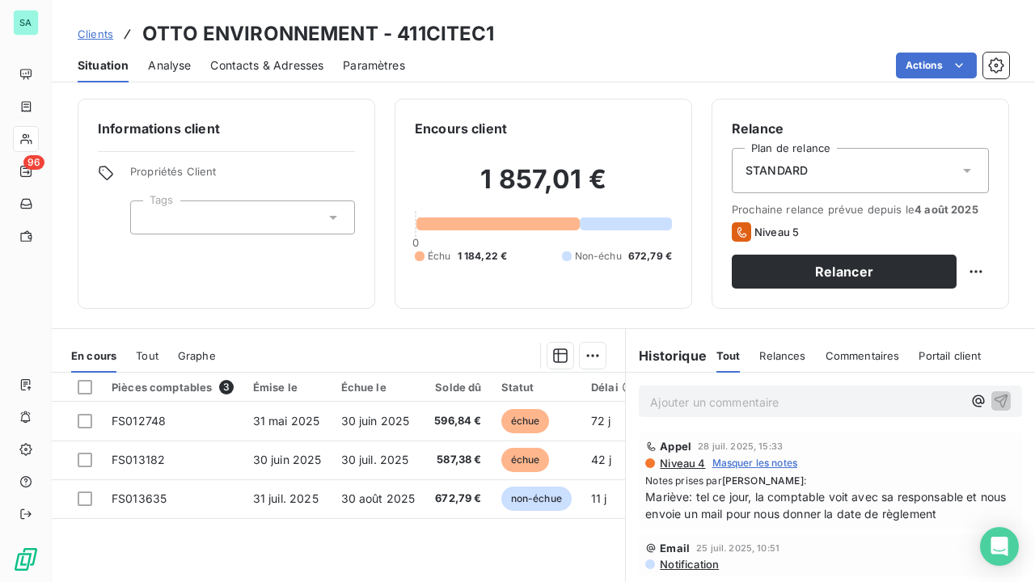
click at [98, 32] on span "Clients" at bounding box center [96, 34] width 36 height 13
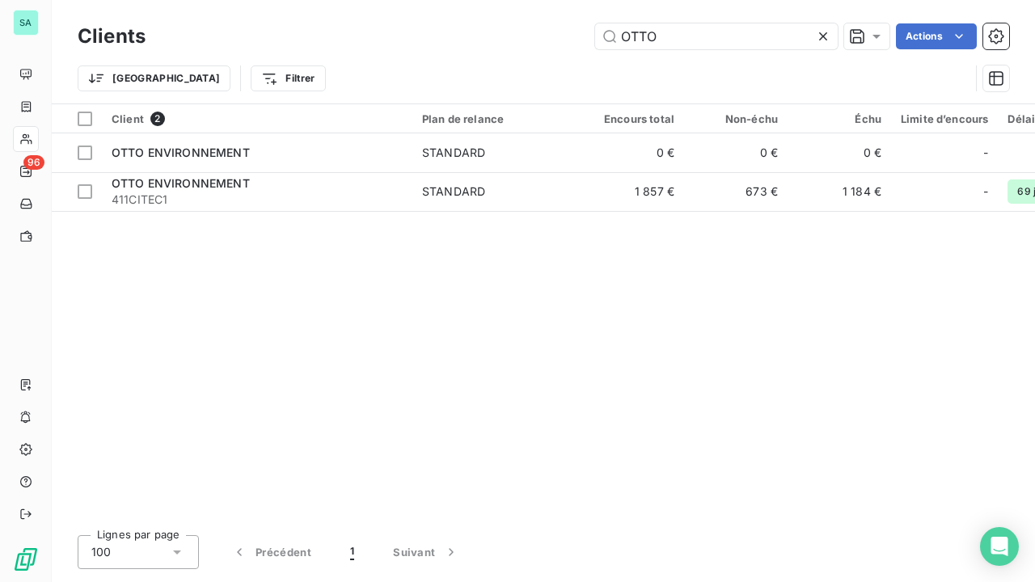
click at [822, 40] on icon at bounding box center [823, 36] width 16 height 16
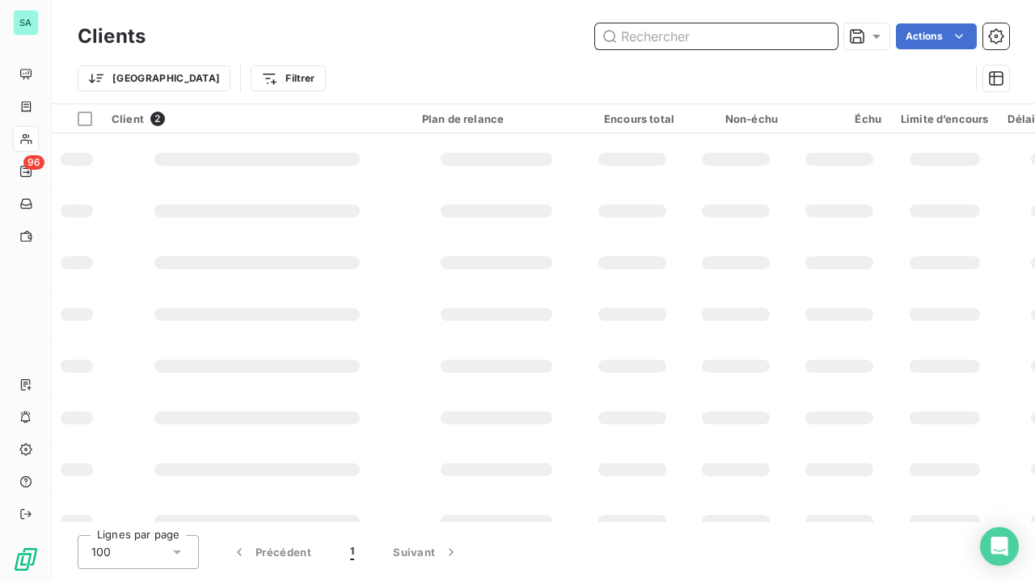
click at [750, 40] on input "text" at bounding box center [716, 36] width 243 height 26
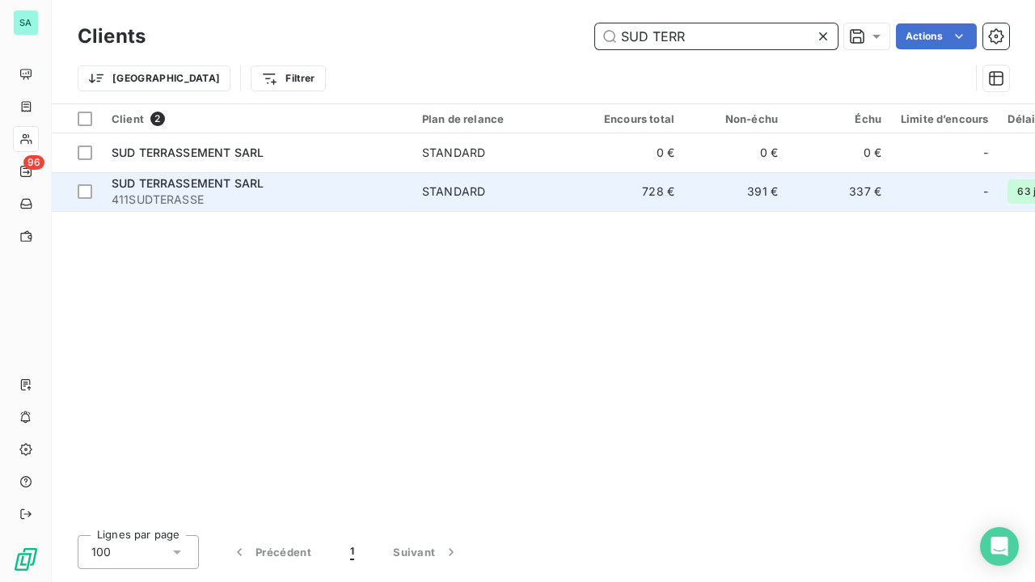
type input "SUD TERR"
click at [285, 178] on div "SUD TERRASSEMENT SARL" at bounding box center [257, 184] width 291 height 16
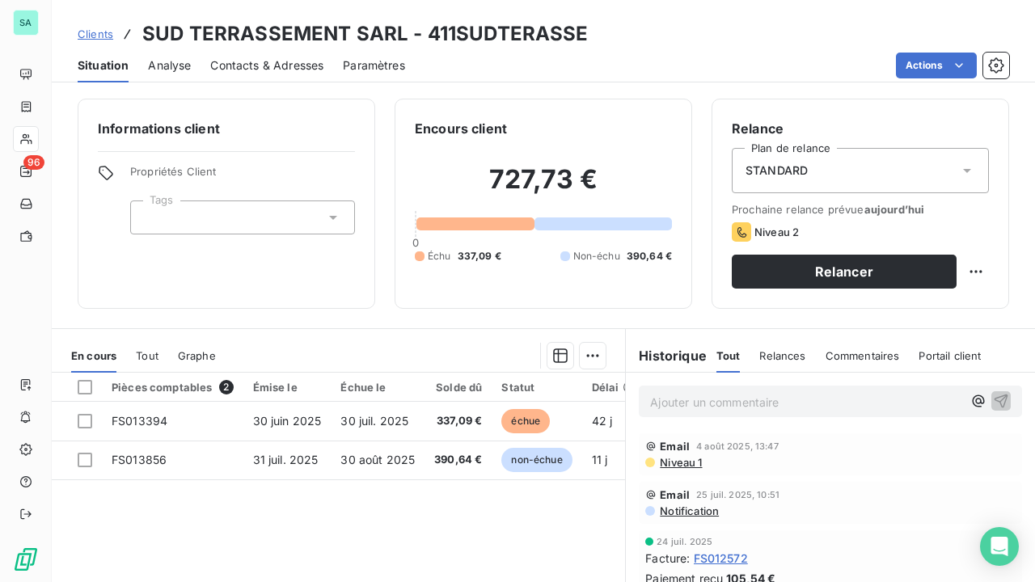
click at [95, 36] on span "Clients" at bounding box center [96, 34] width 36 height 13
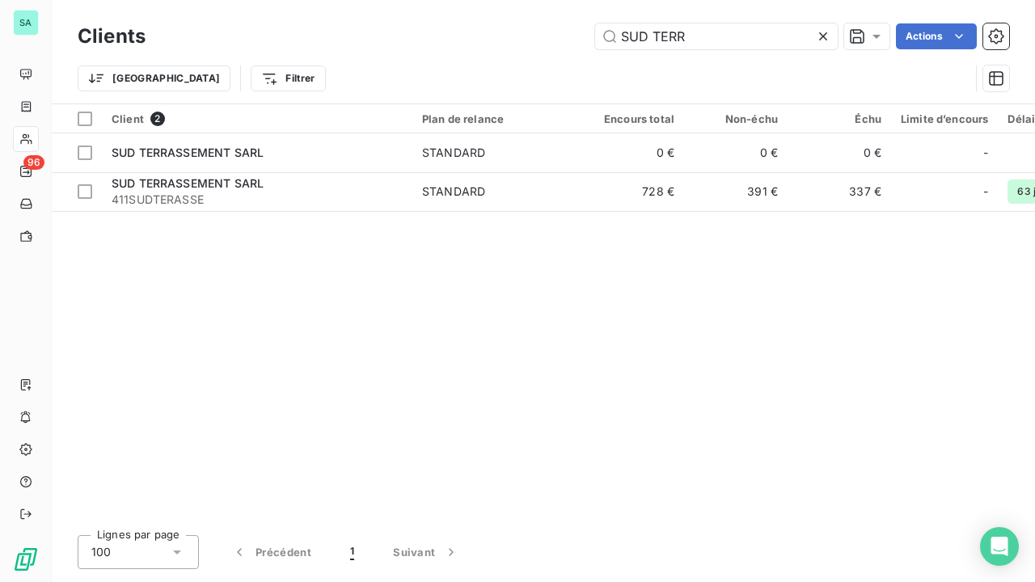
click at [823, 32] on icon at bounding box center [823, 36] width 16 height 16
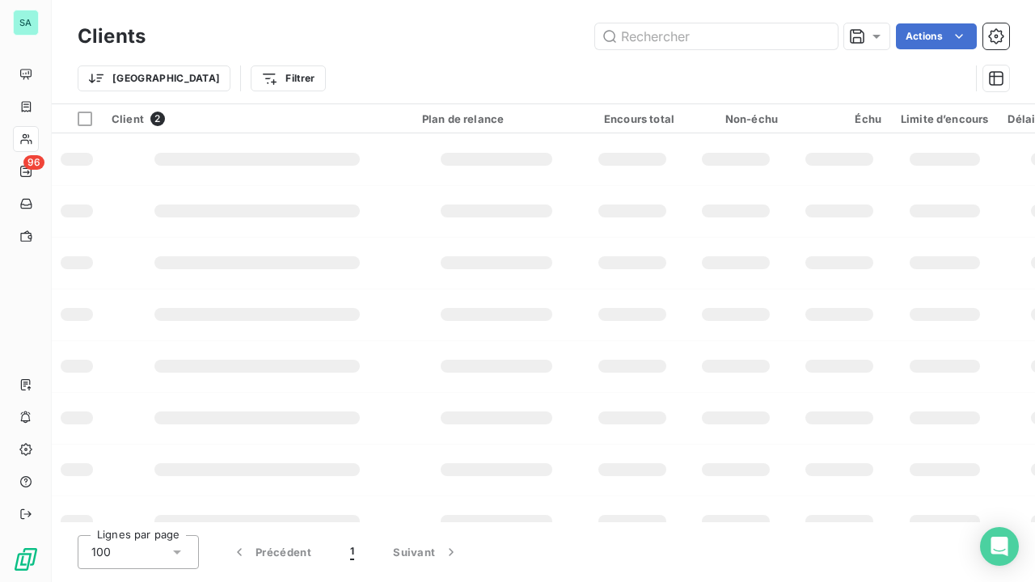
click at [755, 49] on div "Clients Actions" at bounding box center [544, 36] width 932 height 34
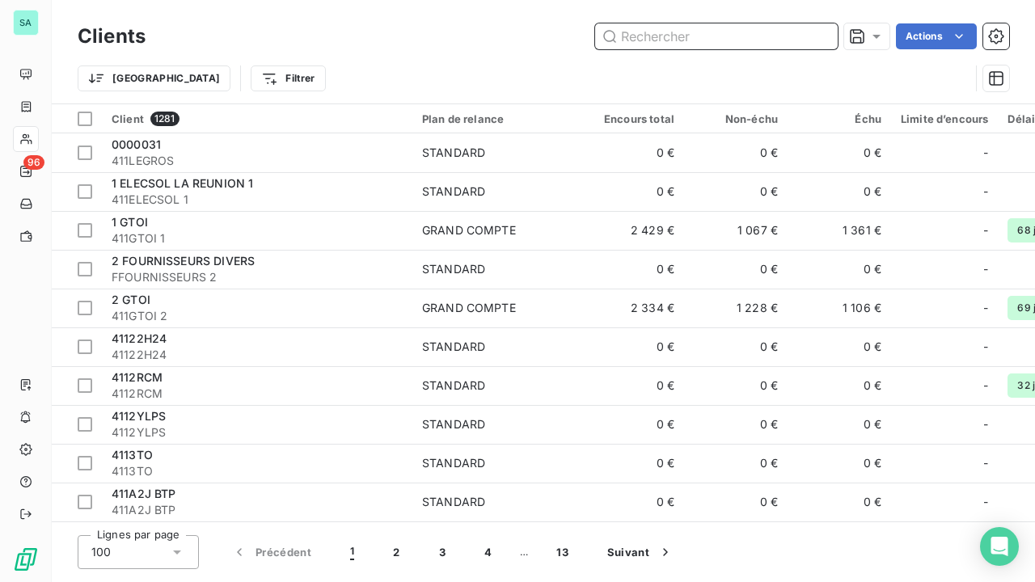
click at [748, 37] on input "text" at bounding box center [716, 36] width 243 height 26
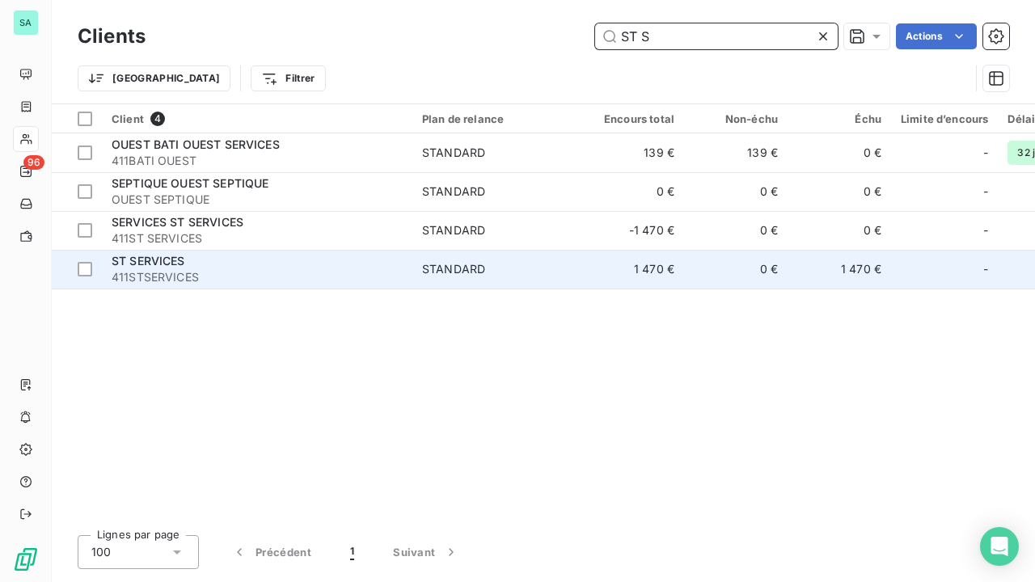
type input "ST S"
click at [180, 265] on span "ST SERVICES" at bounding box center [149, 261] width 74 height 14
